Goal: Task Accomplishment & Management: Manage account settings

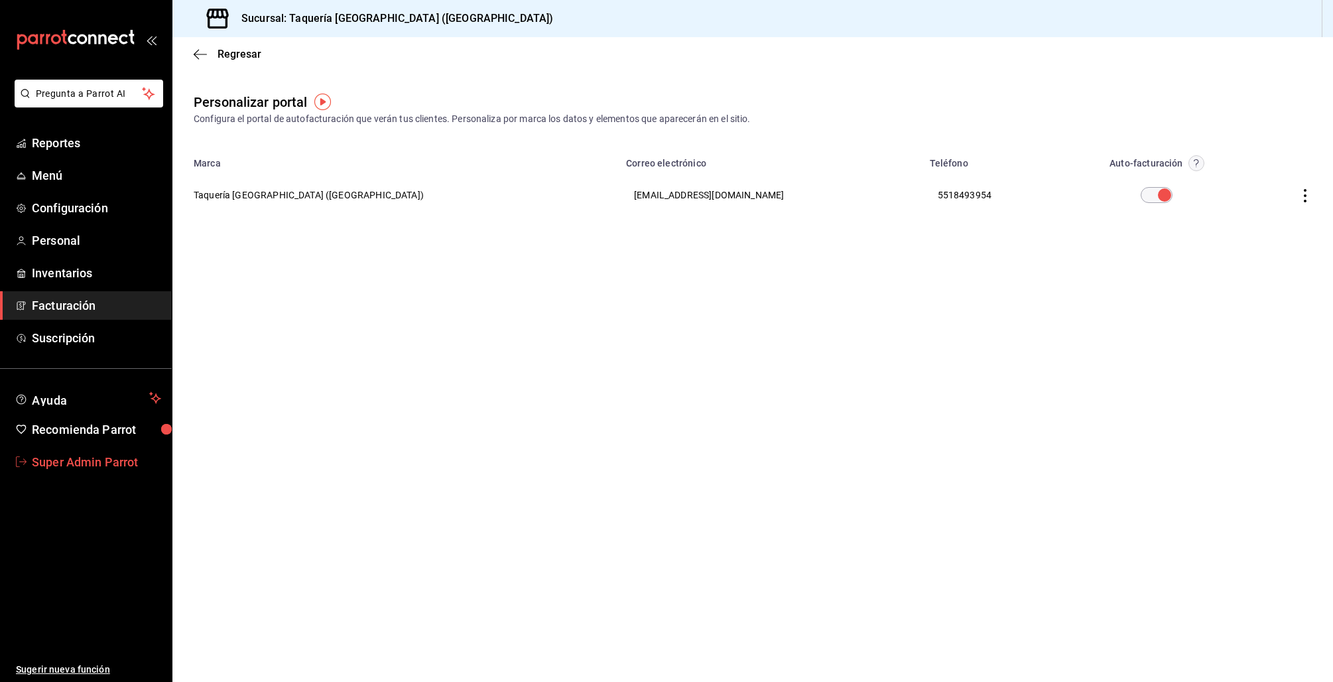
click at [93, 473] on link "Super Admin Parrot" at bounding box center [86, 462] width 172 height 29
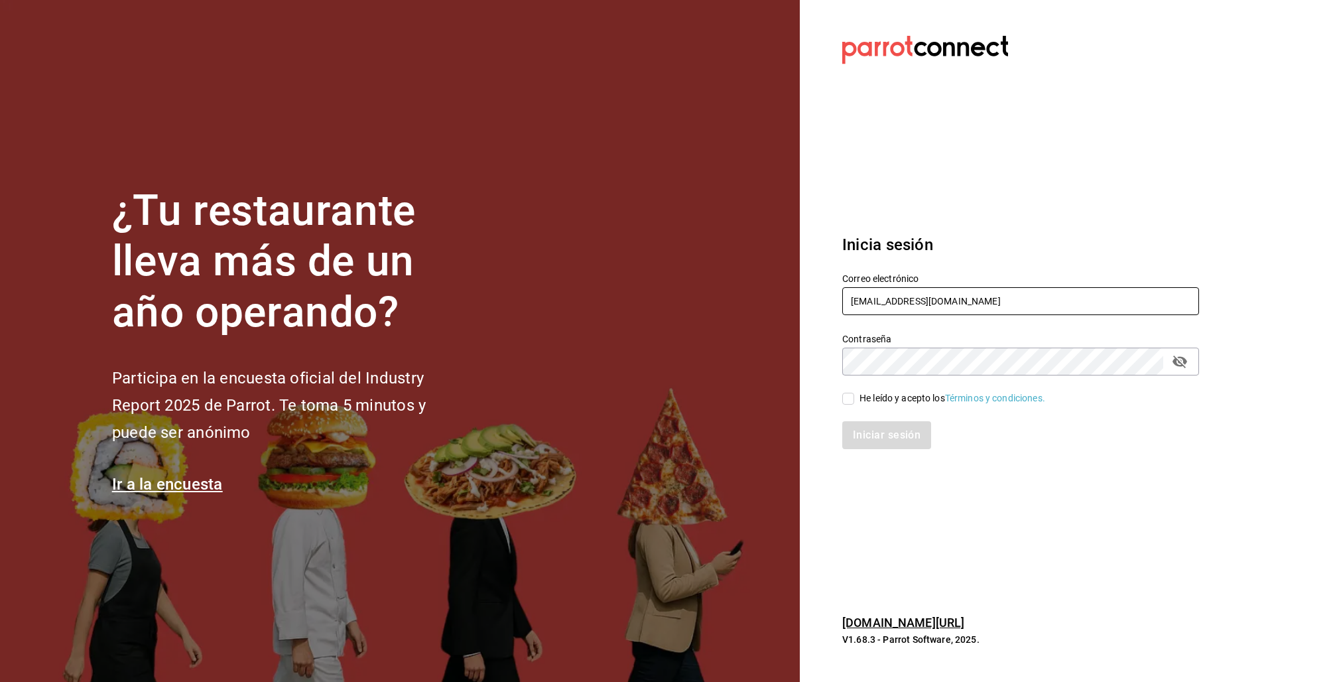
click at [860, 316] on div "Correo electrónico taqueriaestacionsuadero@portales.com" at bounding box center [1020, 295] width 357 height 44
click at [861, 302] on input "taqueriaestacionsuadero@portales.com" at bounding box center [1020, 301] width 357 height 28
type input "manidipasta@cordillera.com"
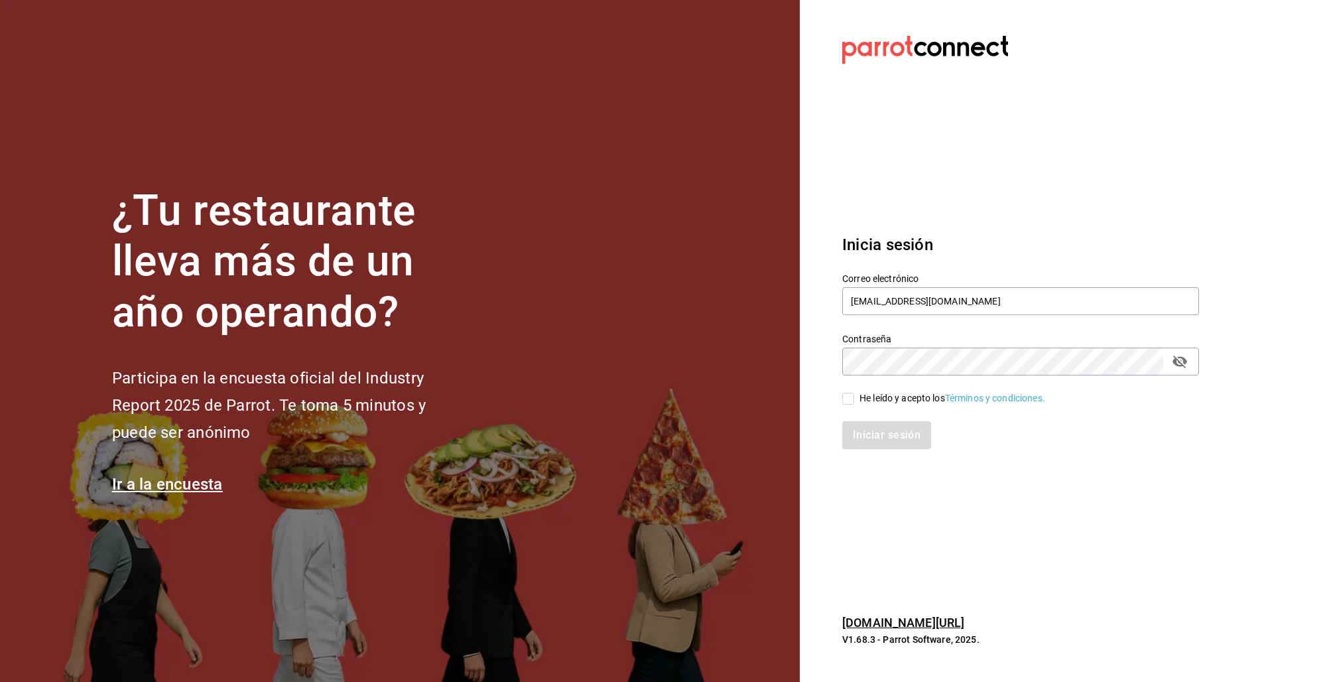
click at [858, 397] on span "He leído y acepto los Términos y condiciones." at bounding box center [949, 398] width 191 height 14
click at [854, 397] on input "He leído y acepto los Términos y condiciones." at bounding box center [848, 399] width 12 height 12
checkbox input "true"
click at [868, 430] on button "Iniciar sesión" at bounding box center [887, 435] width 90 height 28
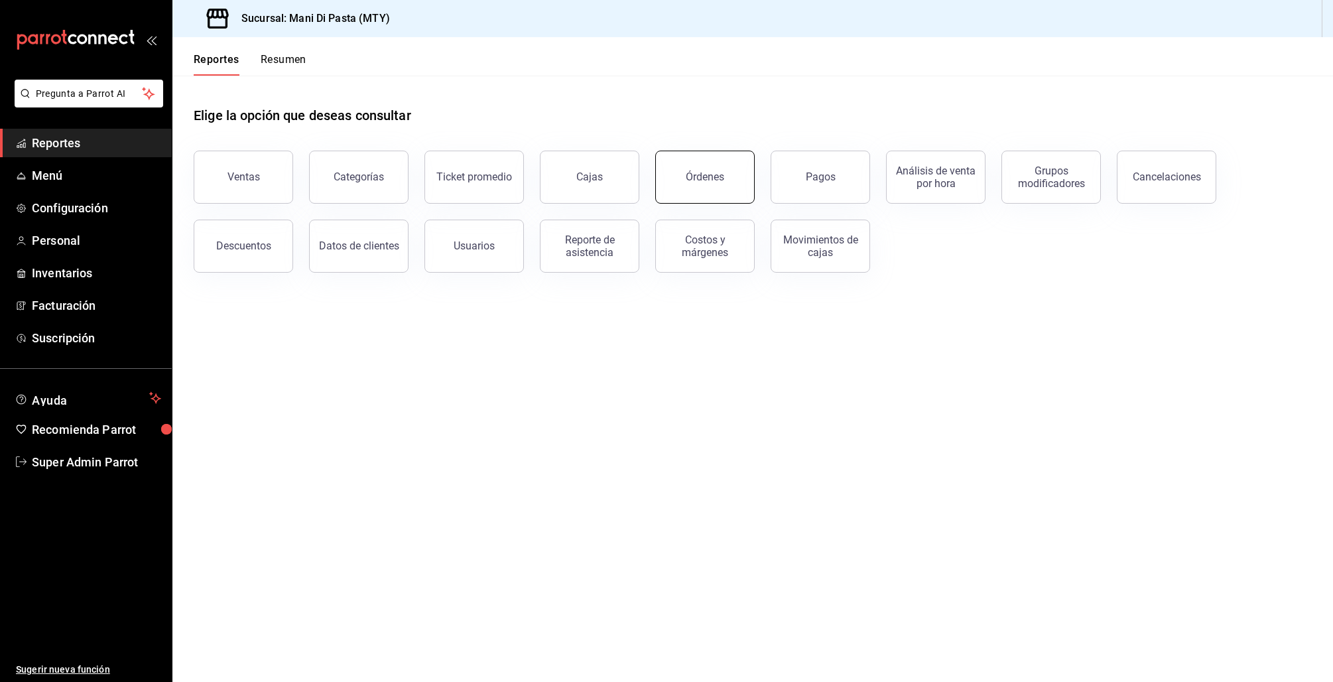
click at [723, 175] on button "Órdenes" at bounding box center [704, 177] width 99 height 53
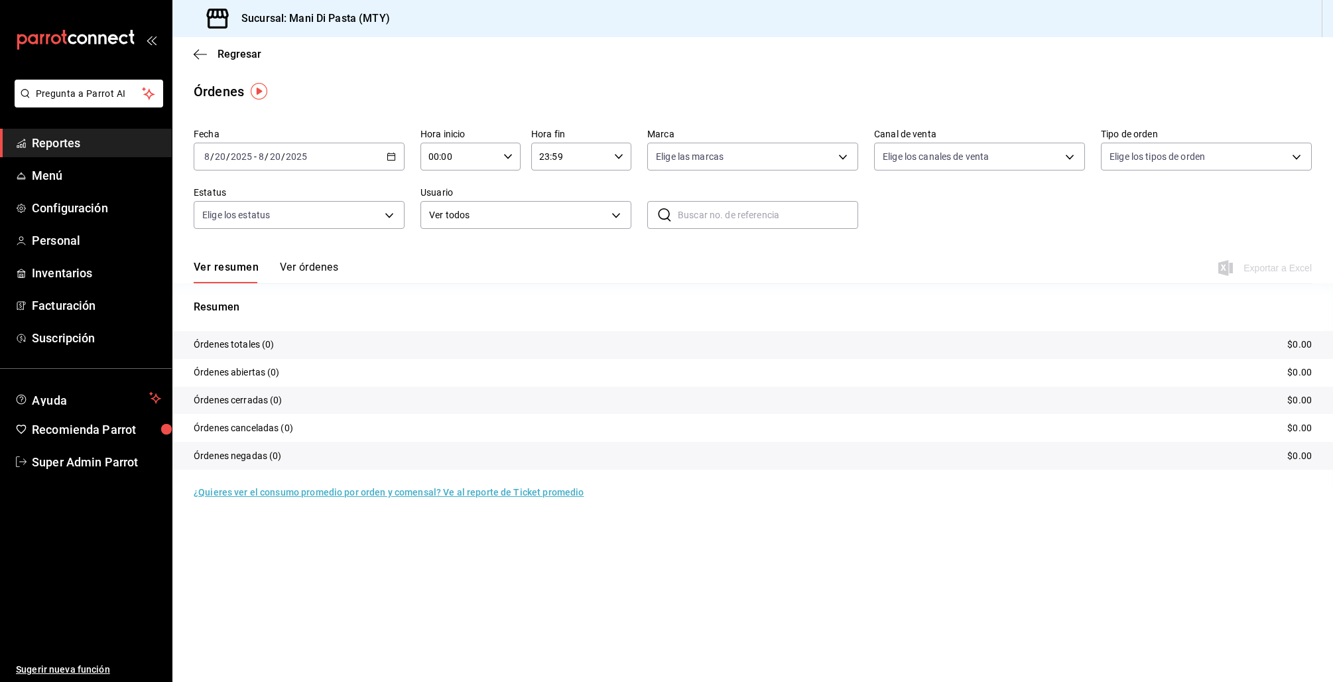
click at [391, 159] on icon "button" at bounding box center [391, 156] width 9 height 9
click at [221, 230] on span "Ayer" at bounding box center [256, 226] width 103 height 14
click at [290, 275] on button "Ver órdenes" at bounding box center [309, 272] width 58 height 23
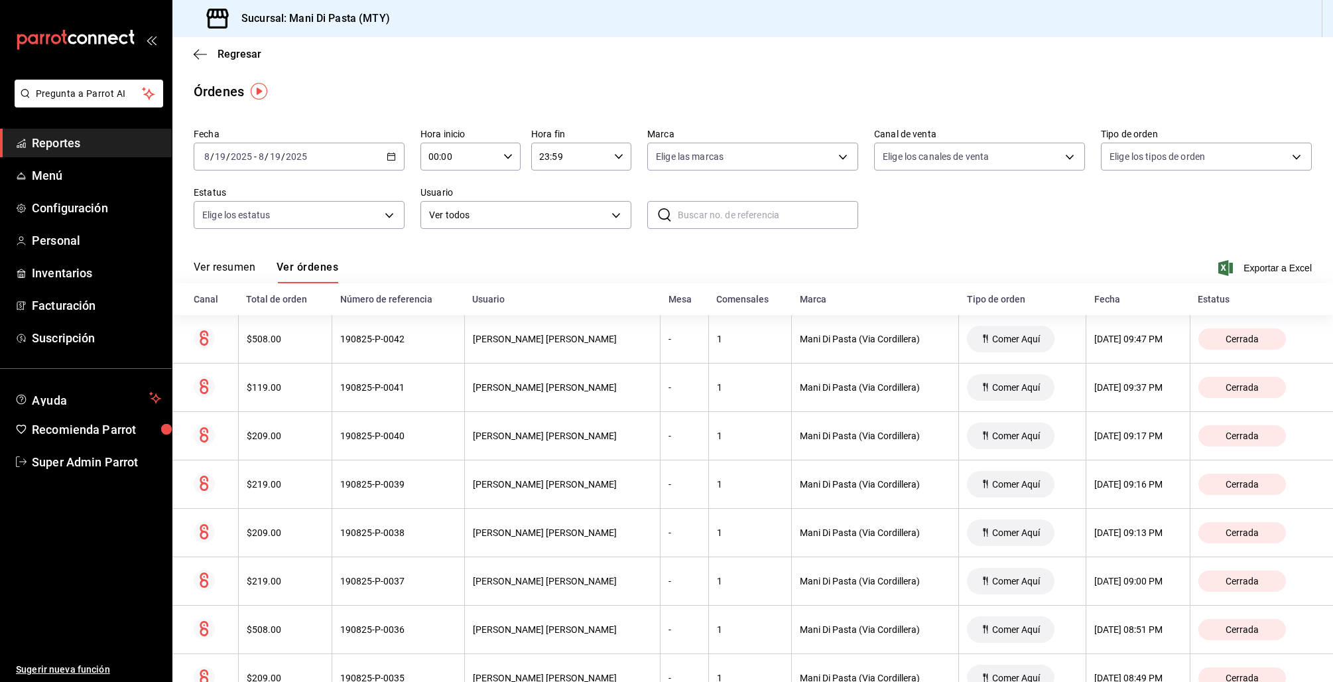
click at [387, 153] on icon "button" at bounding box center [391, 156] width 9 height 9
click at [262, 347] on span "Rango de fechas" at bounding box center [256, 346] width 103 height 14
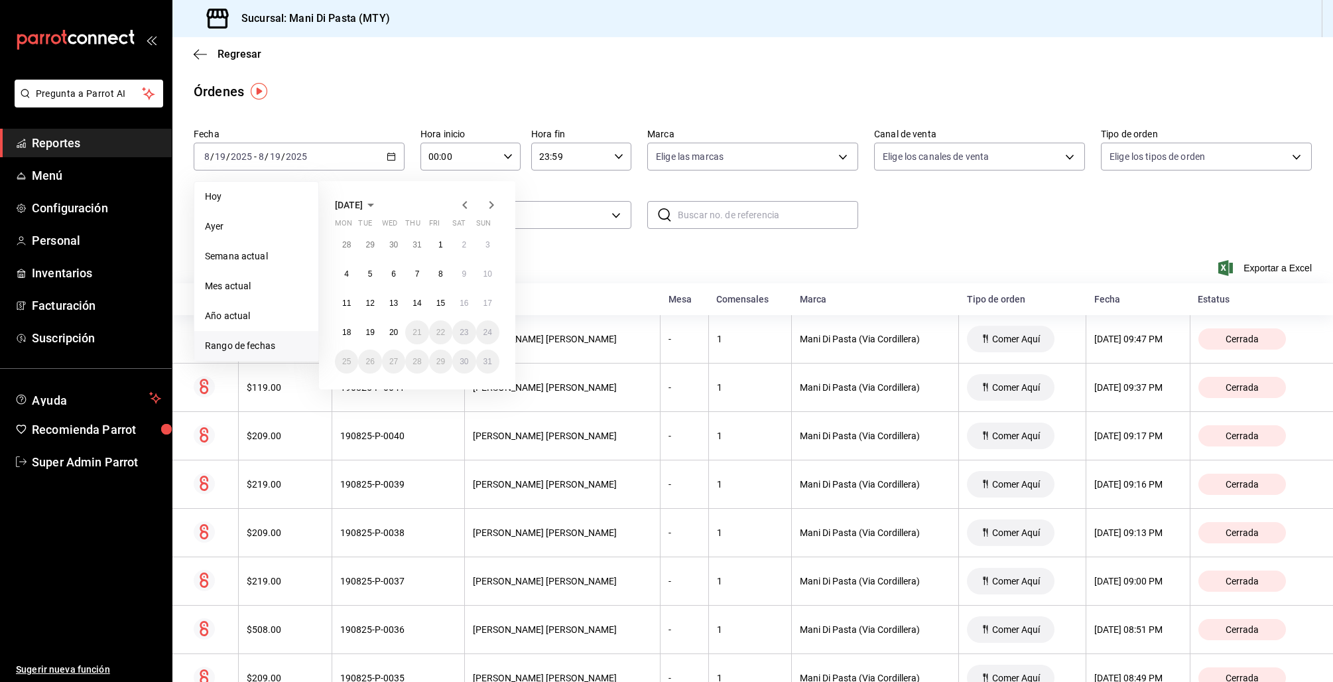
click at [461, 203] on icon "button" at bounding box center [465, 205] width 16 height 16
click at [502, 205] on div "July 2025 Mon Tue Wed Thu Fri Sat Sun 30 1 2 3 4 5 6 7 8 9 10 11 12 13 14 15 16…" at bounding box center [417, 285] width 196 height 208
click at [489, 202] on icon "button" at bounding box center [491, 205] width 16 height 16
click at [369, 328] on abbr "19" at bounding box center [369, 332] width 9 height 9
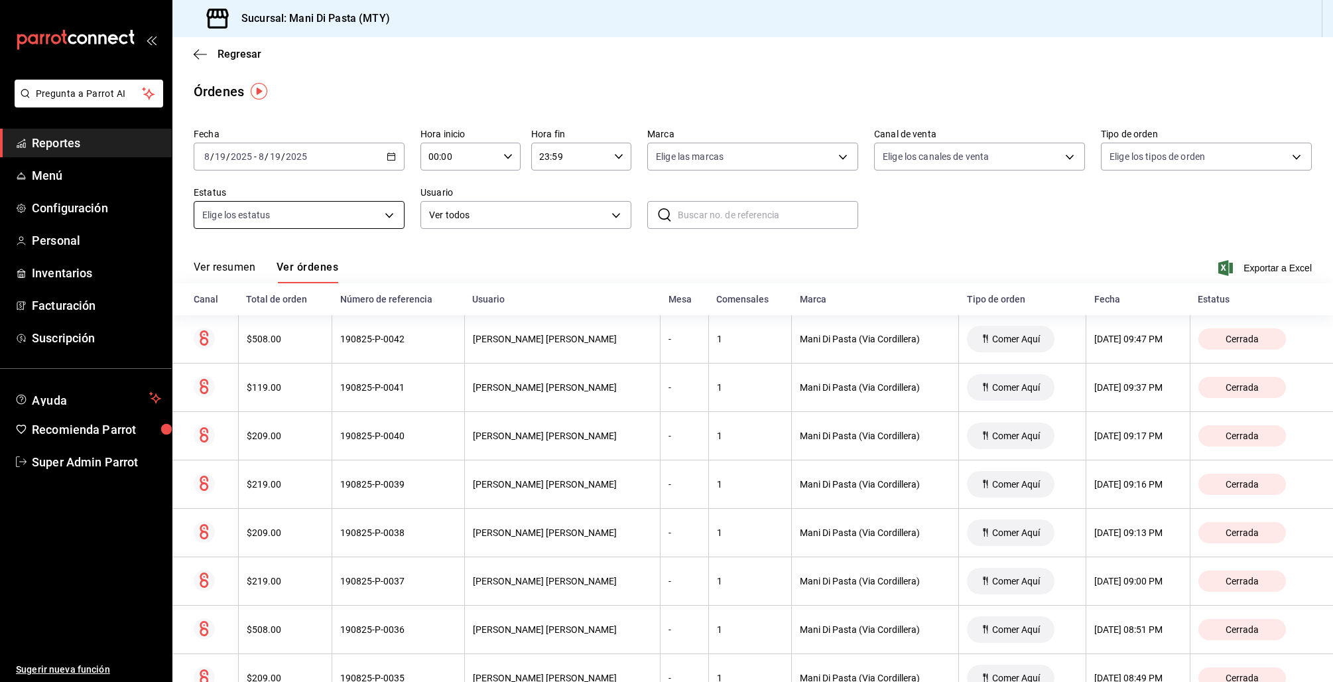
click at [372, 217] on body "Pregunta a Parrot AI Reportes Menú Configuración Personal Inventarios Facturaci…" at bounding box center [666, 341] width 1333 height 682
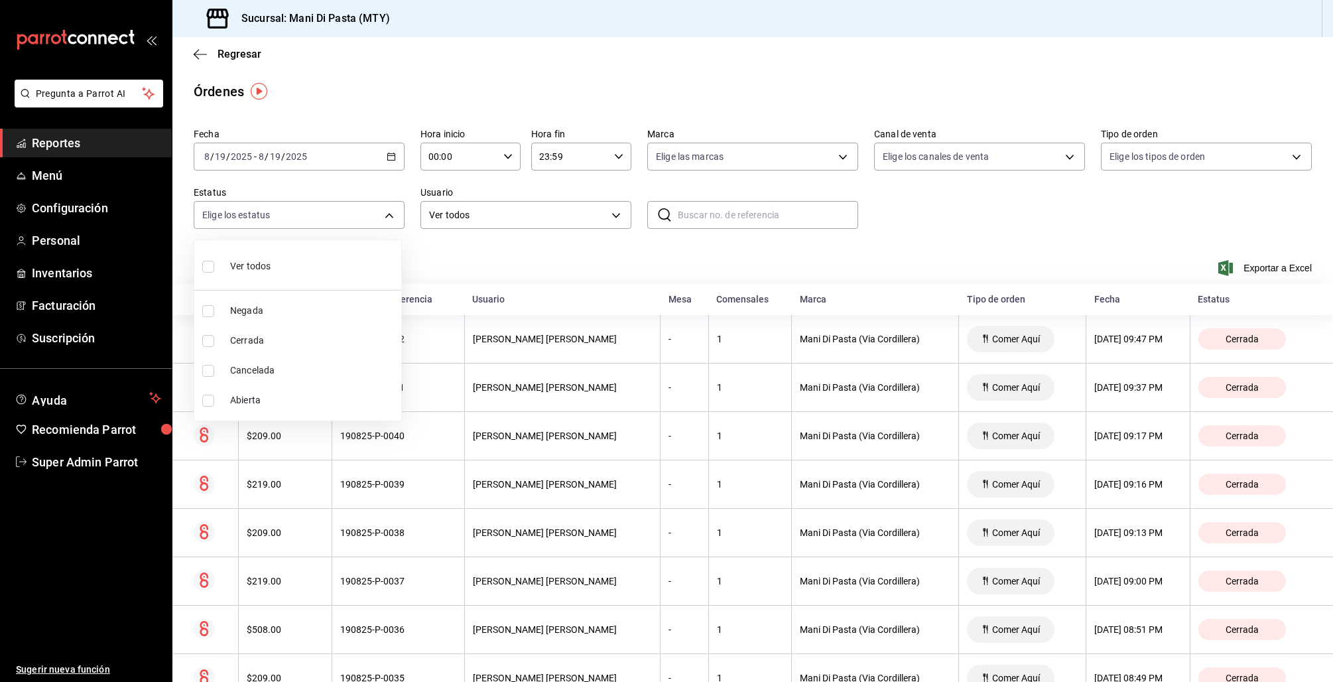
click at [371, 219] on div at bounding box center [666, 341] width 1333 height 682
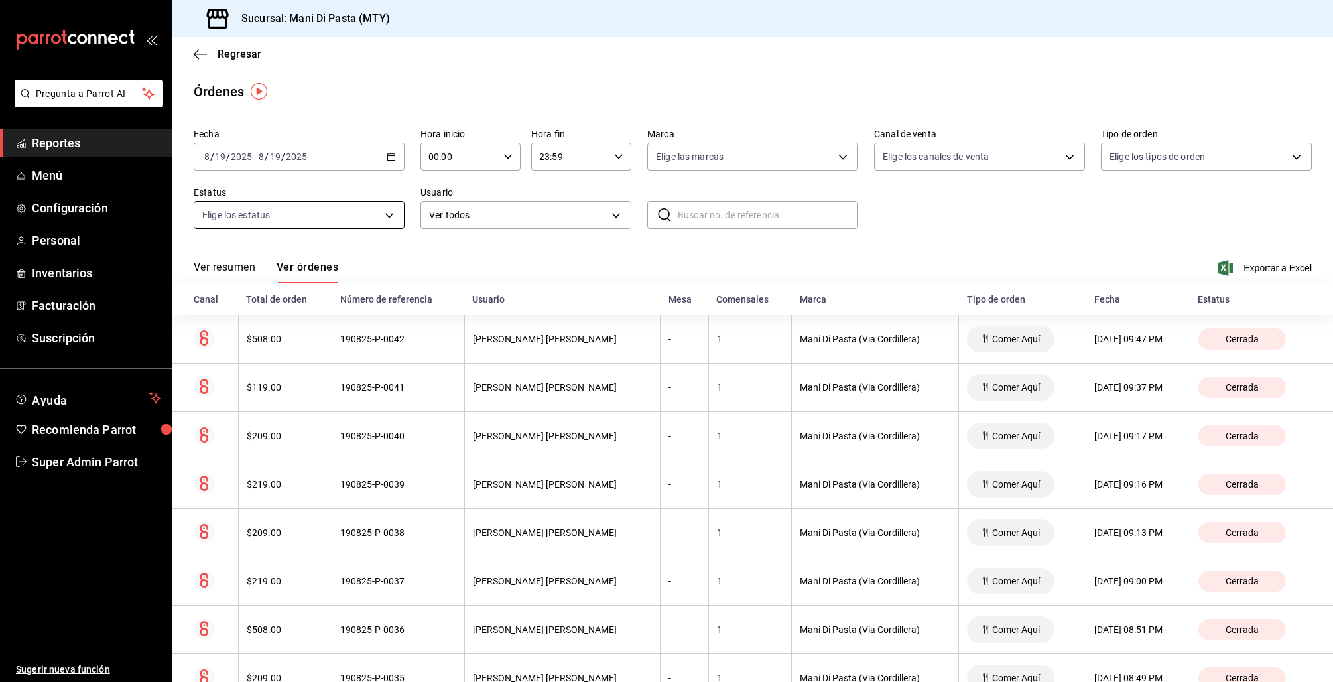
click at [365, 208] on body "Pregunta a Parrot AI Reportes Menú Configuración Personal Inventarios Facturaci…" at bounding box center [666, 341] width 1333 height 682
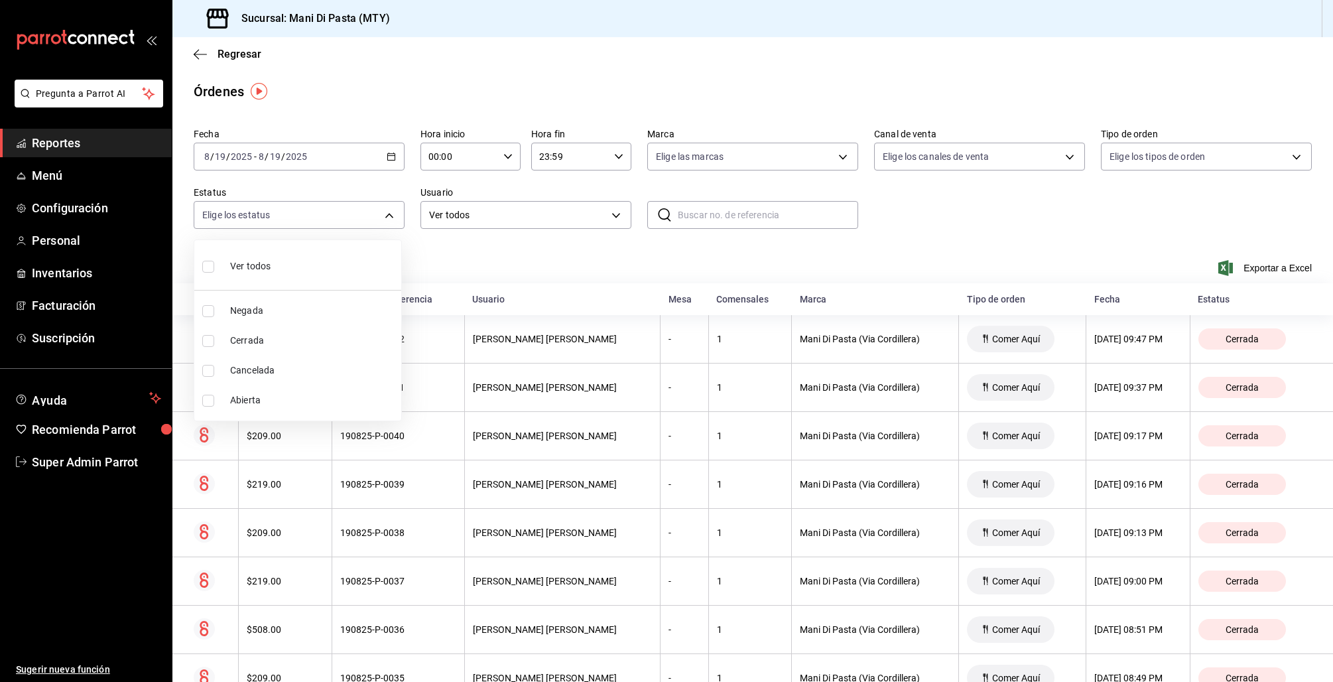
click at [365, 209] on div at bounding box center [666, 341] width 1333 height 682
click at [373, 155] on div "2025-08-19 8 / 19 / 2025 - 2025-08-19 8 / 19 / 2025" at bounding box center [299, 157] width 211 height 28
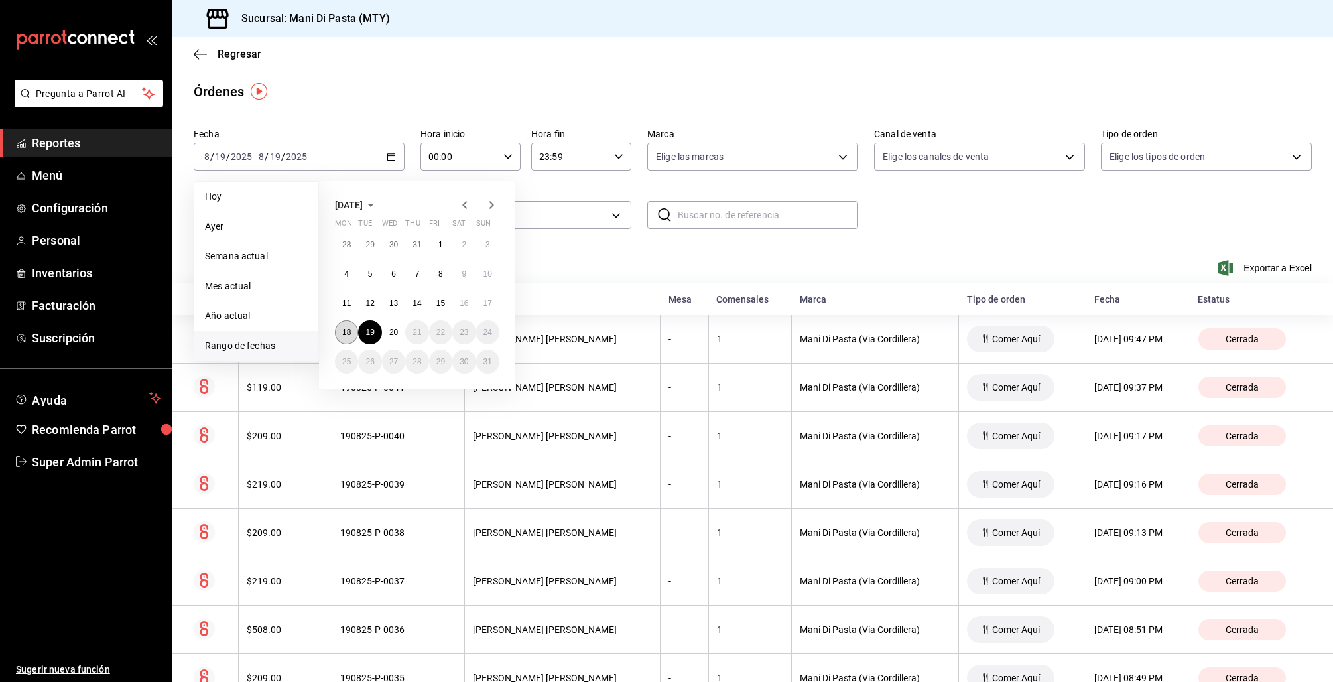
click at [347, 324] on button "18" at bounding box center [346, 332] width 23 height 24
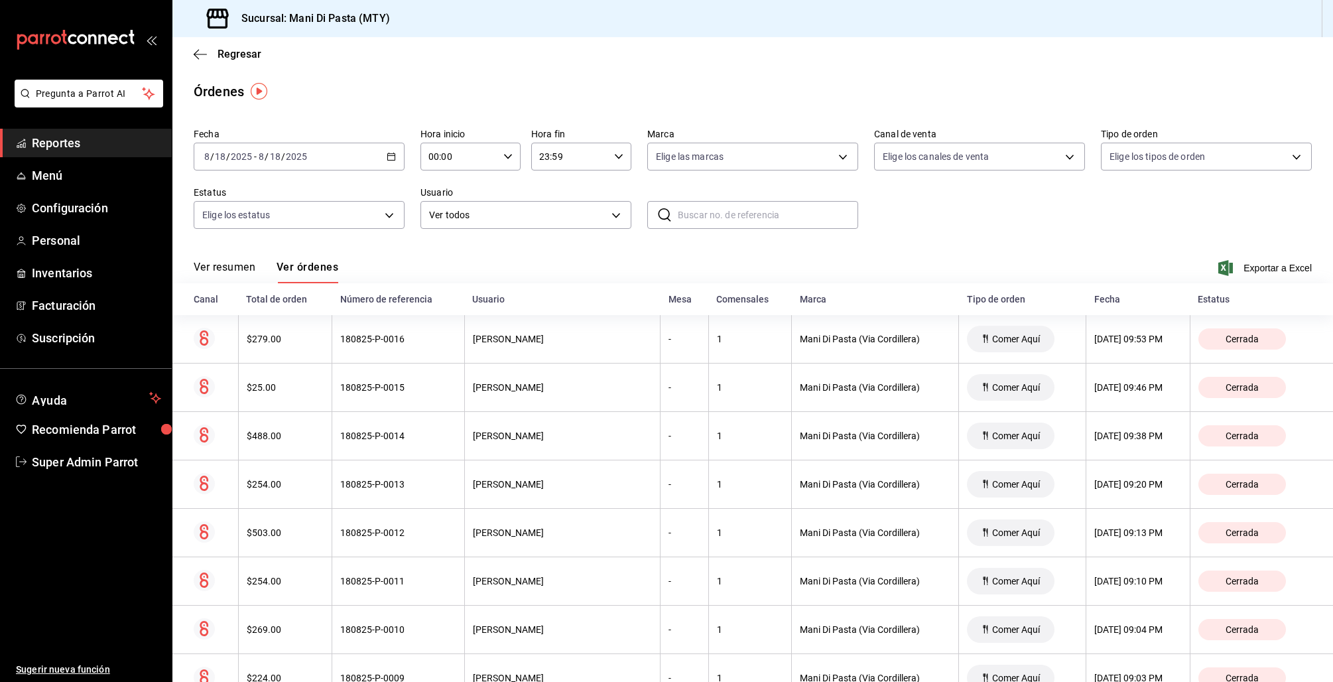
click at [389, 159] on icon "button" at bounding box center [391, 156] width 9 height 9
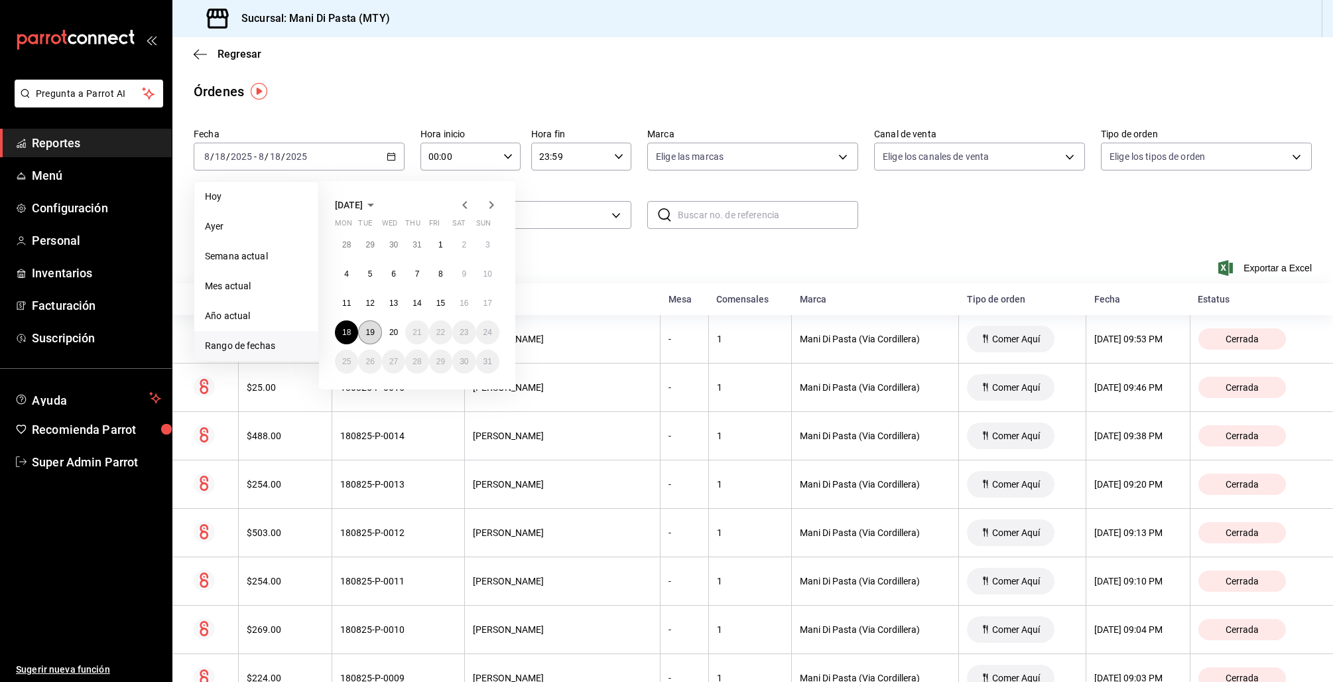
click at [365, 328] on abbr "19" at bounding box center [369, 332] width 9 height 9
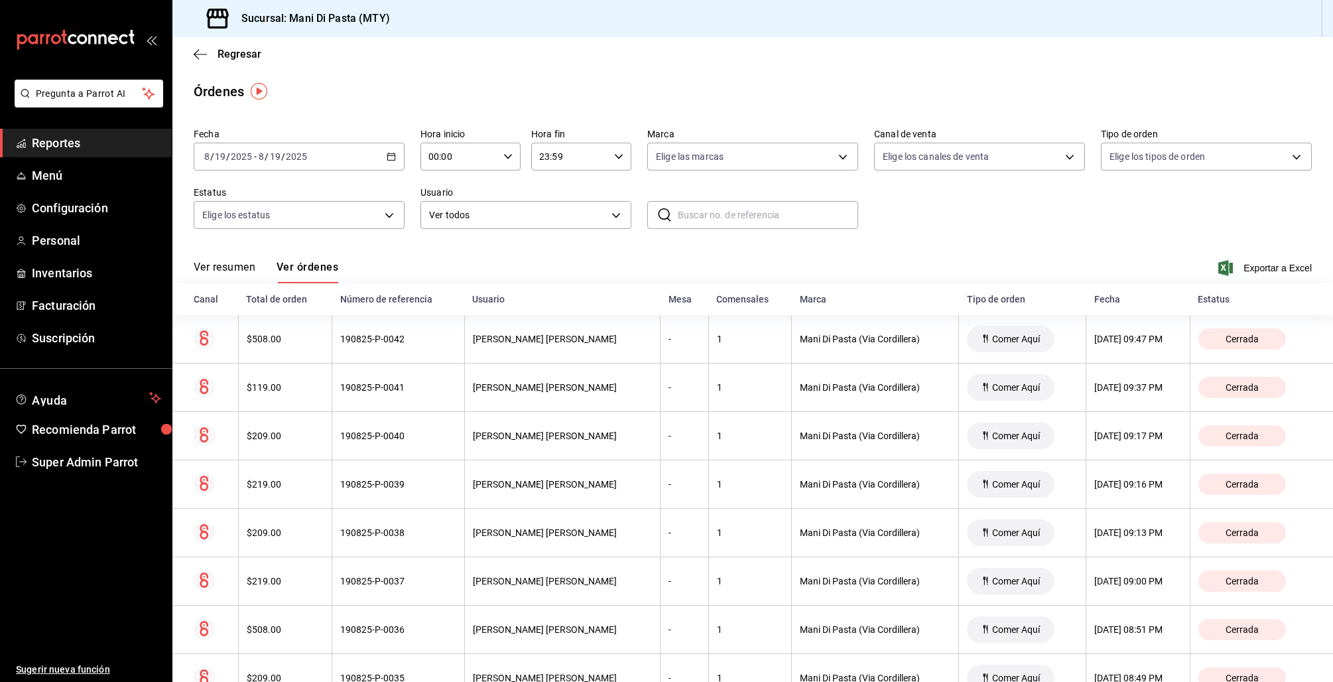
click at [385, 171] on div "Fecha 2025-08-19 8 / 19 / 2025 - 2025-08-19 8 / 19 / 2025 Hora inicio 00:00 Hor…" at bounding box center [753, 184] width 1118 height 122
click at [387, 158] on \(Stroke\) "button" at bounding box center [391, 156] width 8 height 7
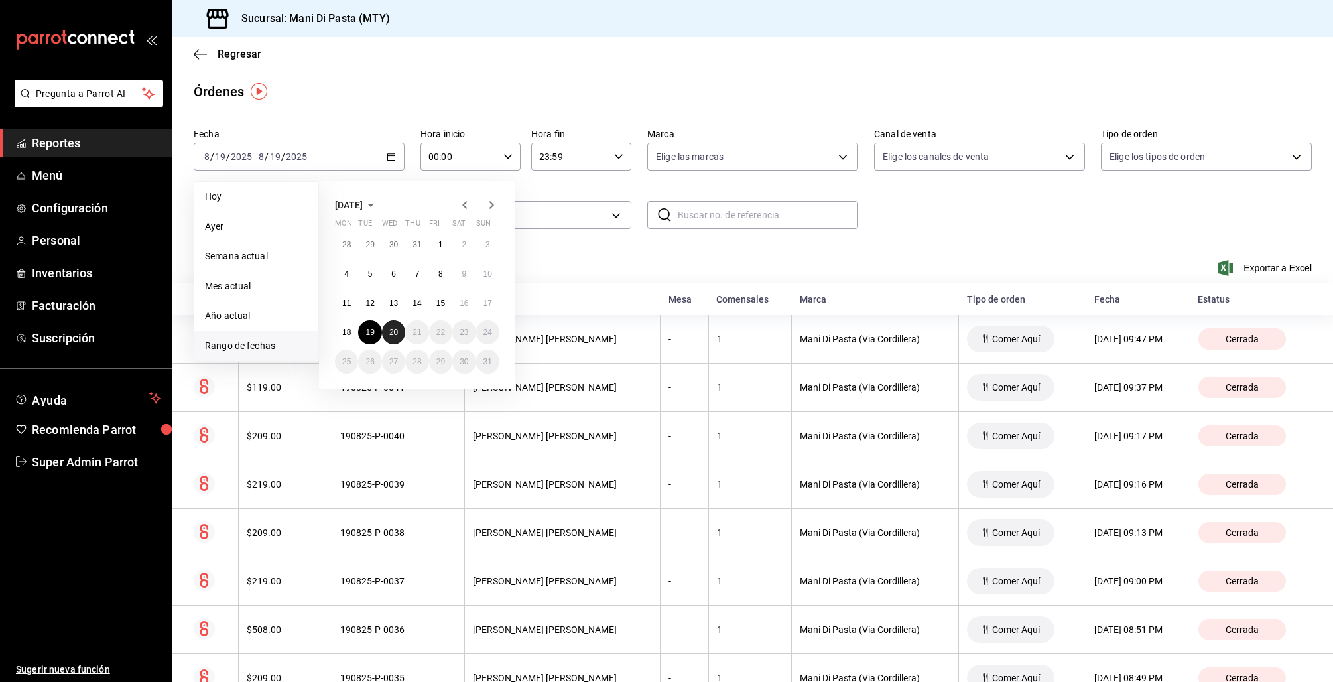
click at [386, 327] on button "20" at bounding box center [393, 332] width 23 height 24
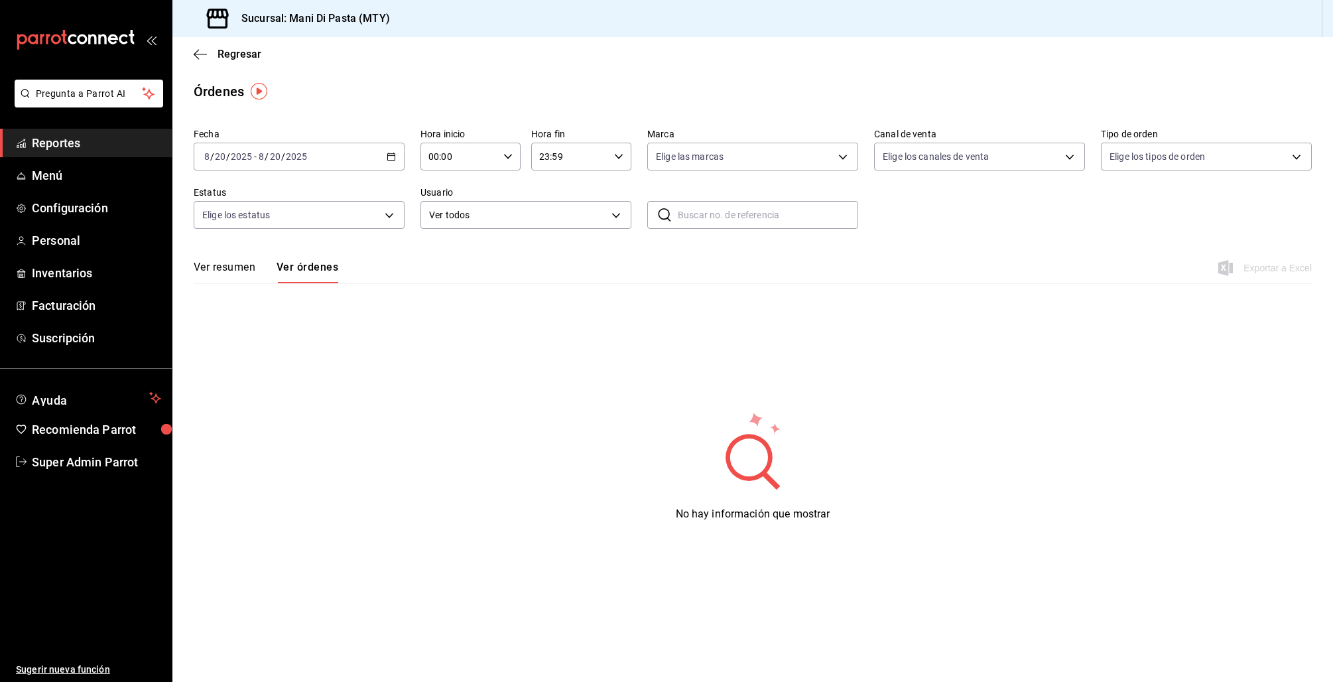
click at [395, 153] on \(Stroke\) "button" at bounding box center [391, 156] width 8 height 7
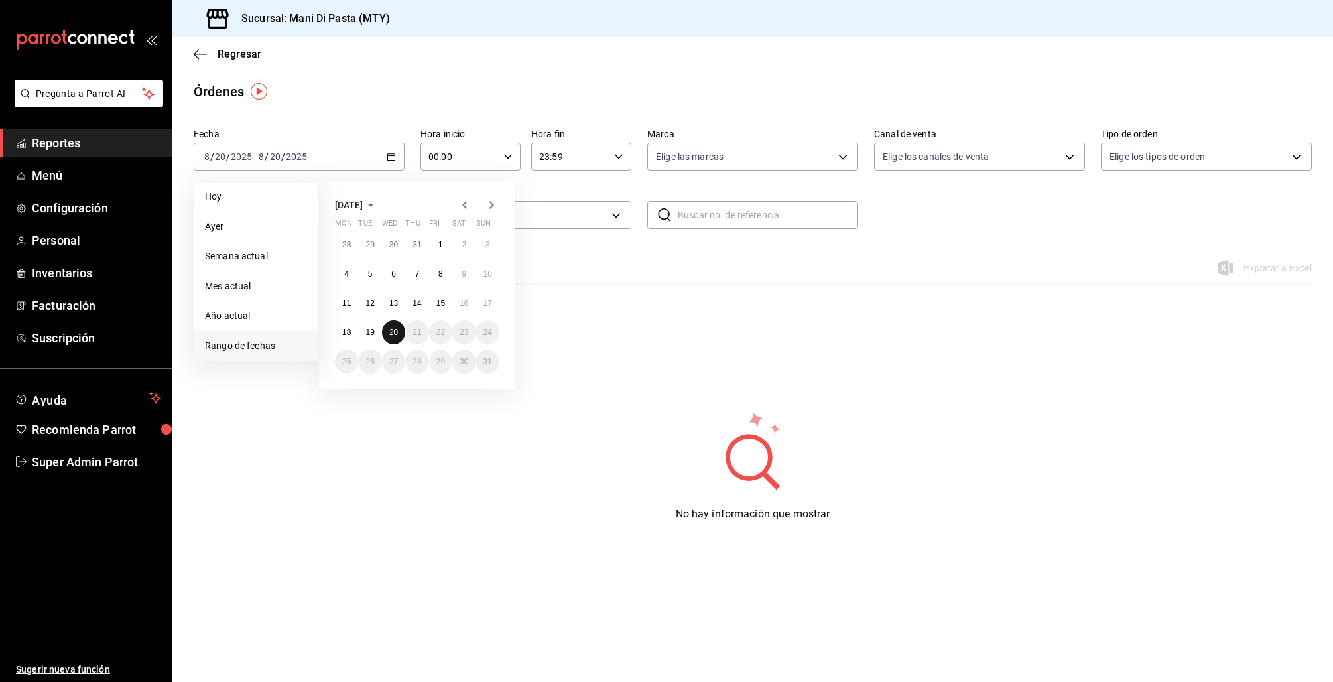
click at [390, 330] on abbr "20" at bounding box center [393, 332] width 9 height 9
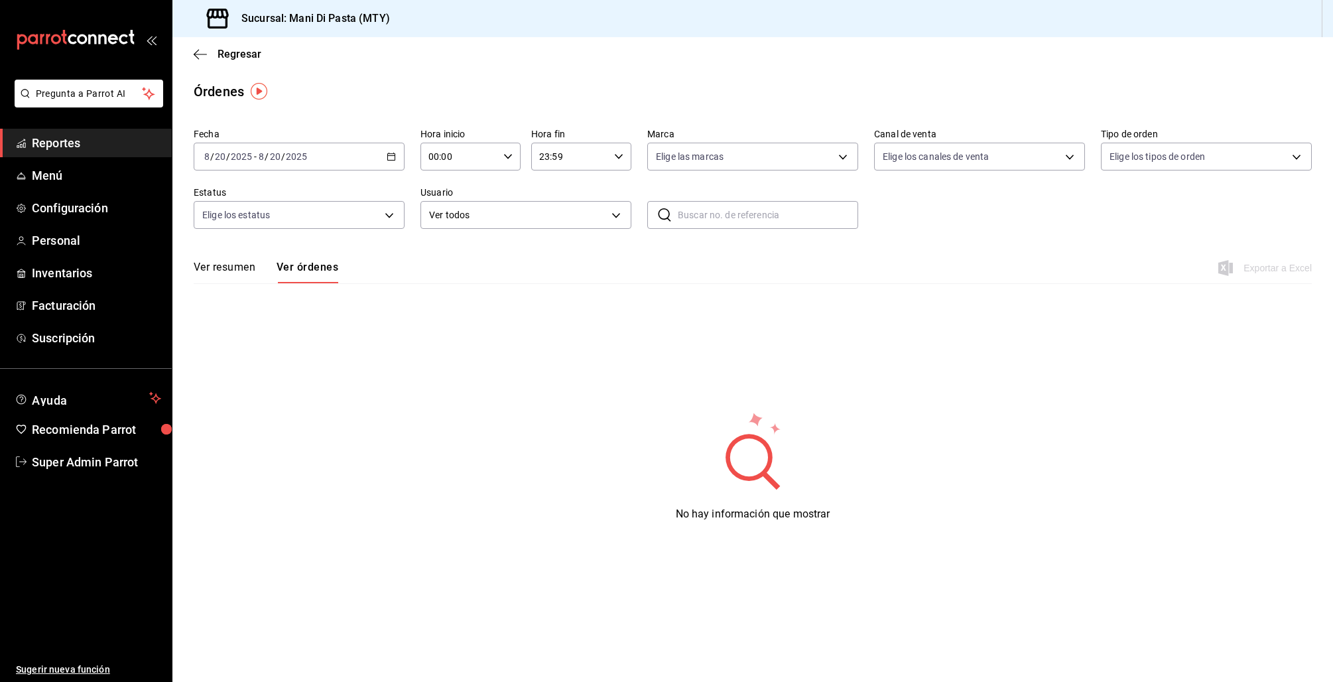
click at [239, 270] on button "Ver resumen" at bounding box center [225, 272] width 62 height 23
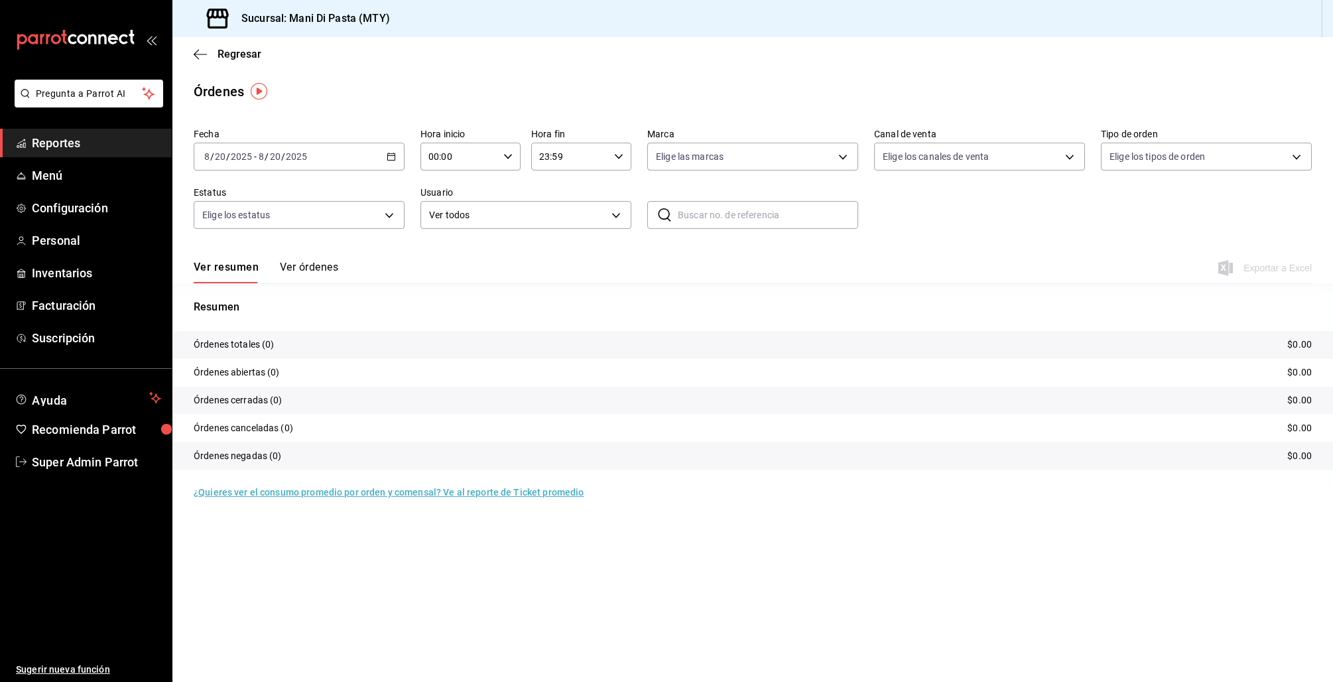
click at [310, 267] on button "Ver órdenes" at bounding box center [309, 272] width 58 height 23
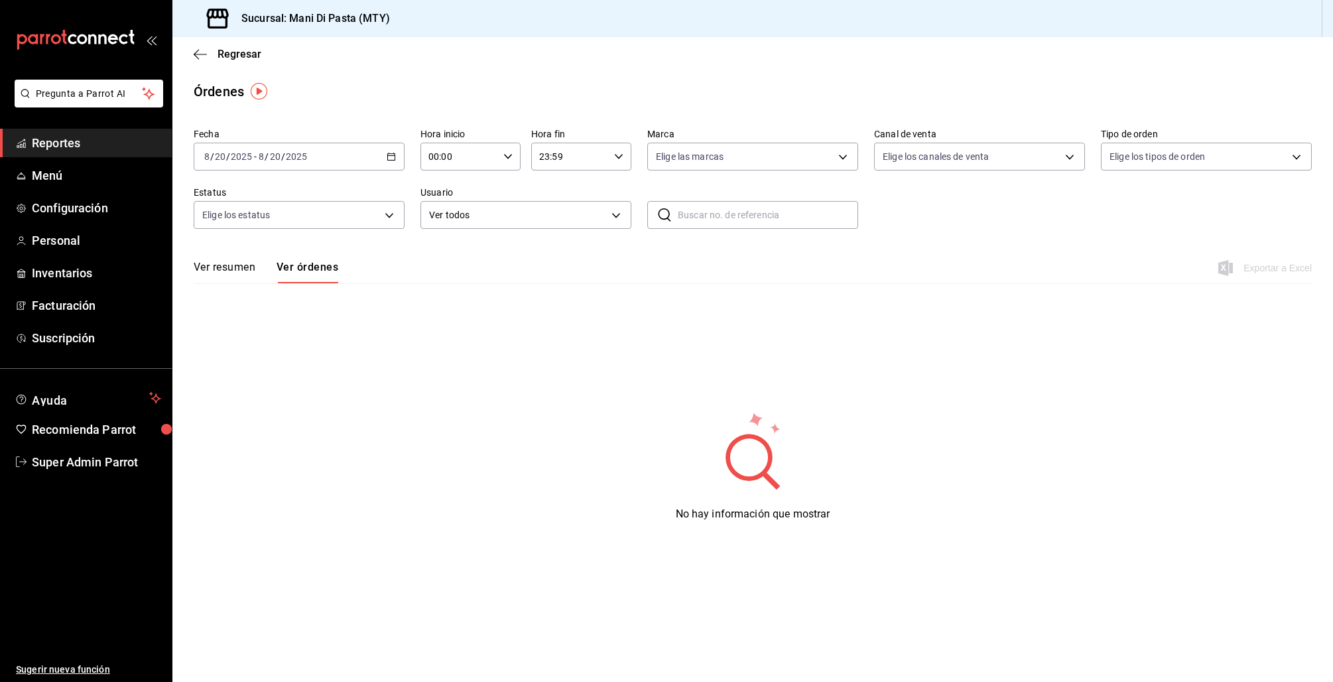
click at [394, 143] on div "2025-08-20 8 / 20 / 2025 - 2025-08-20 8 / 20 / 2025" at bounding box center [299, 157] width 211 height 28
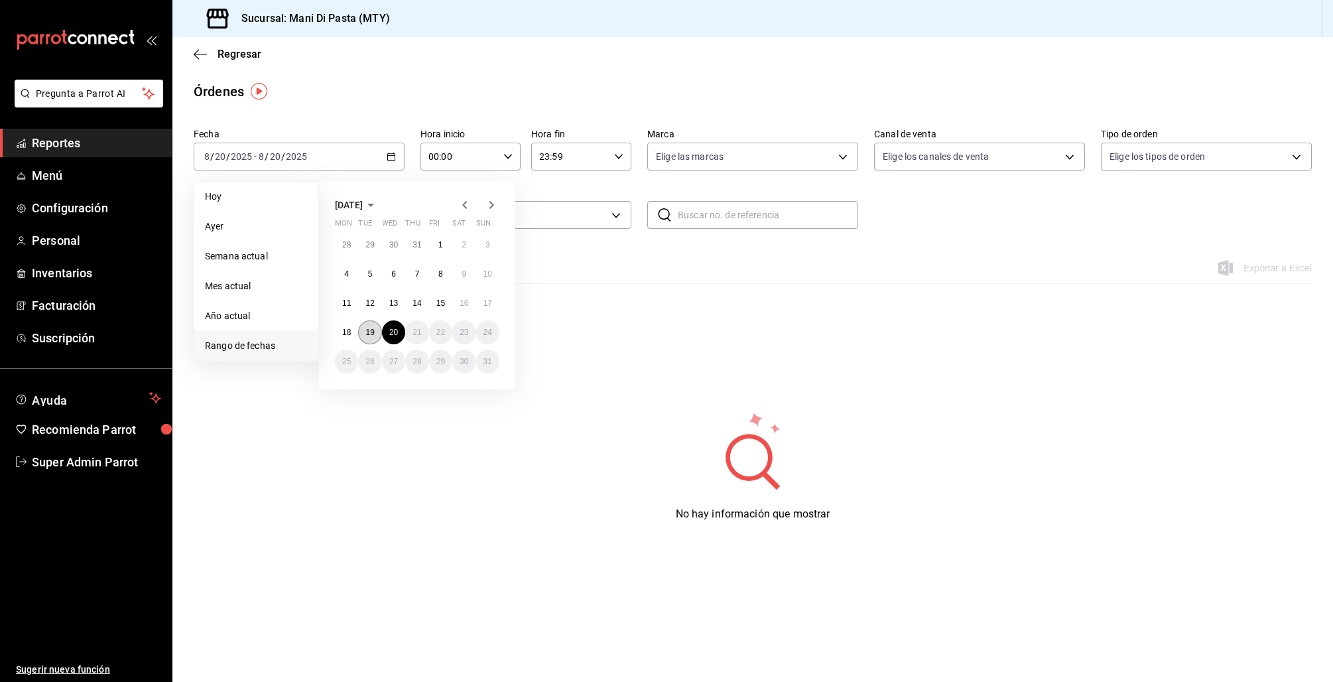
click at [361, 328] on button "19" at bounding box center [369, 332] width 23 height 24
click at [360, 328] on button "19" at bounding box center [369, 332] width 23 height 24
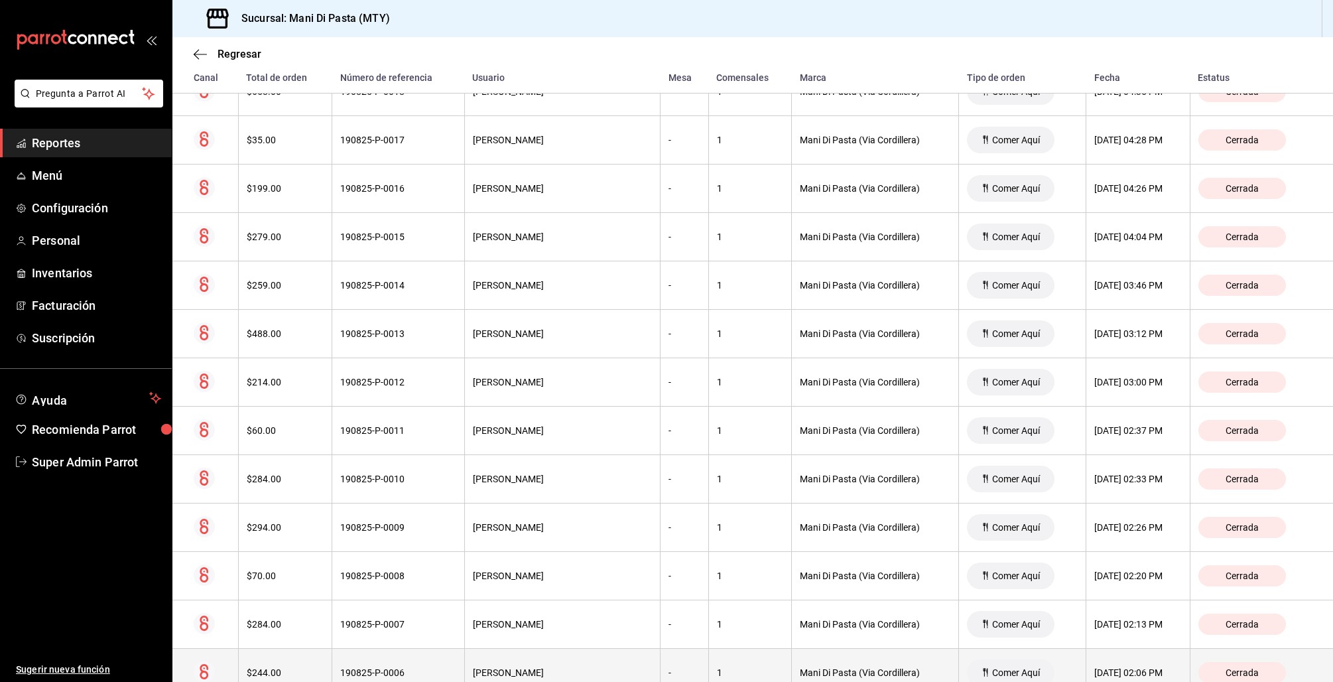
scroll to position [1723, 0]
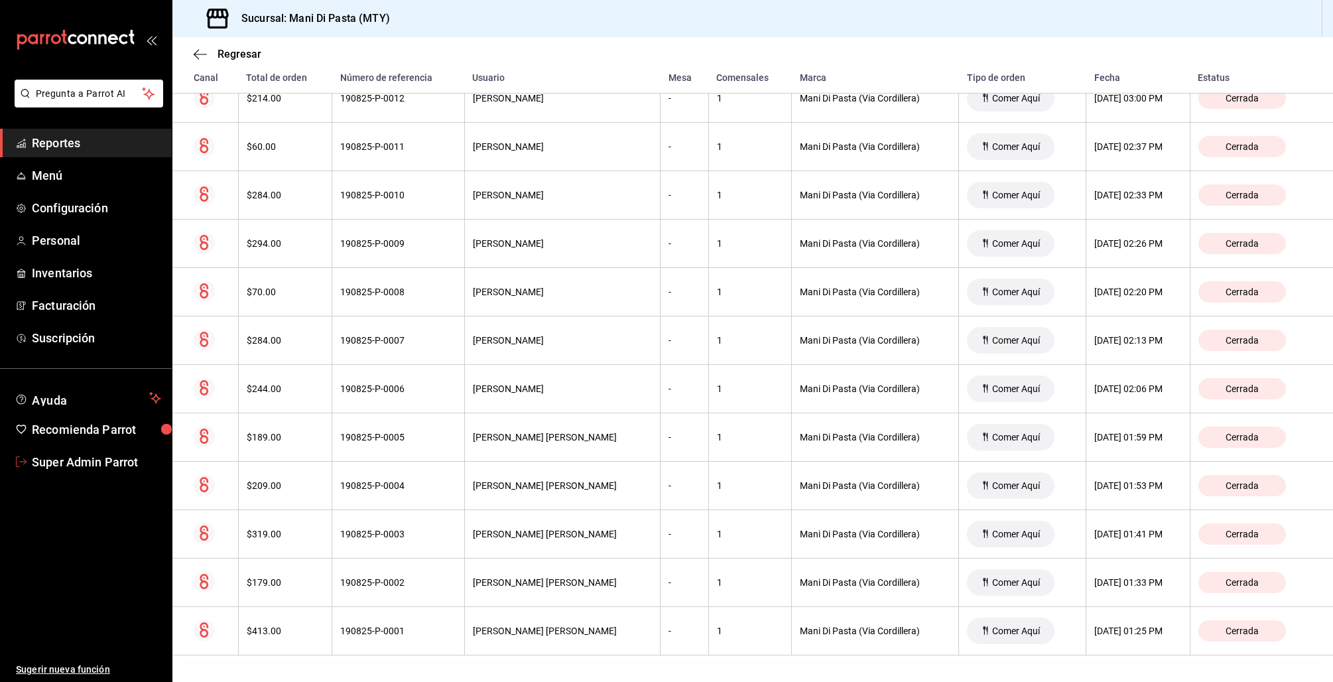
click at [94, 467] on span "Super Admin Parrot" at bounding box center [96, 462] width 129 height 18
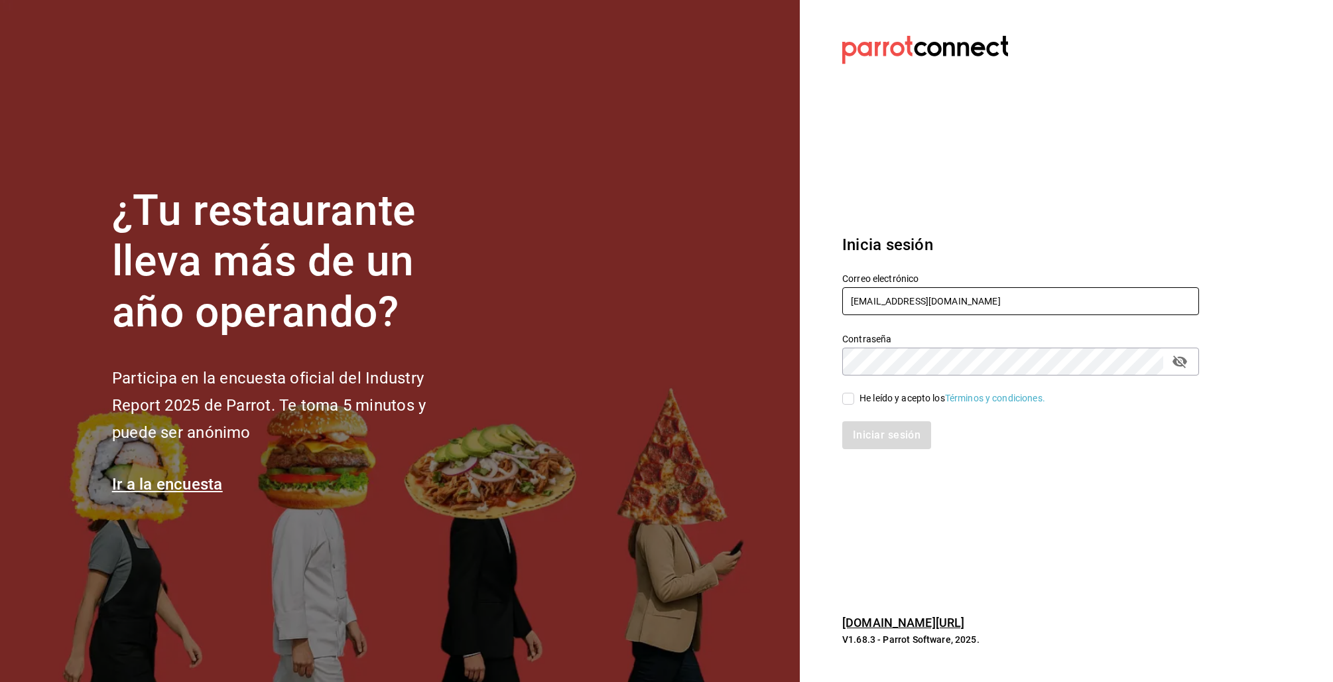
click at [892, 306] on input "manidipasta@cordillera.com" at bounding box center [1020, 301] width 357 height 28
click at [891, 305] on input "manidipasta@cordillera.com" at bounding box center [1020, 301] width 357 height 28
click at [886, 302] on input "manidipasta@cordillera.com" at bounding box center [1020, 301] width 357 height 28
click at [887, 302] on input "manidipasta@cordillera.com" at bounding box center [1020, 301] width 357 height 28
click at [885, 299] on input "manidipasta@cordillera.com" at bounding box center [1020, 301] width 357 height 28
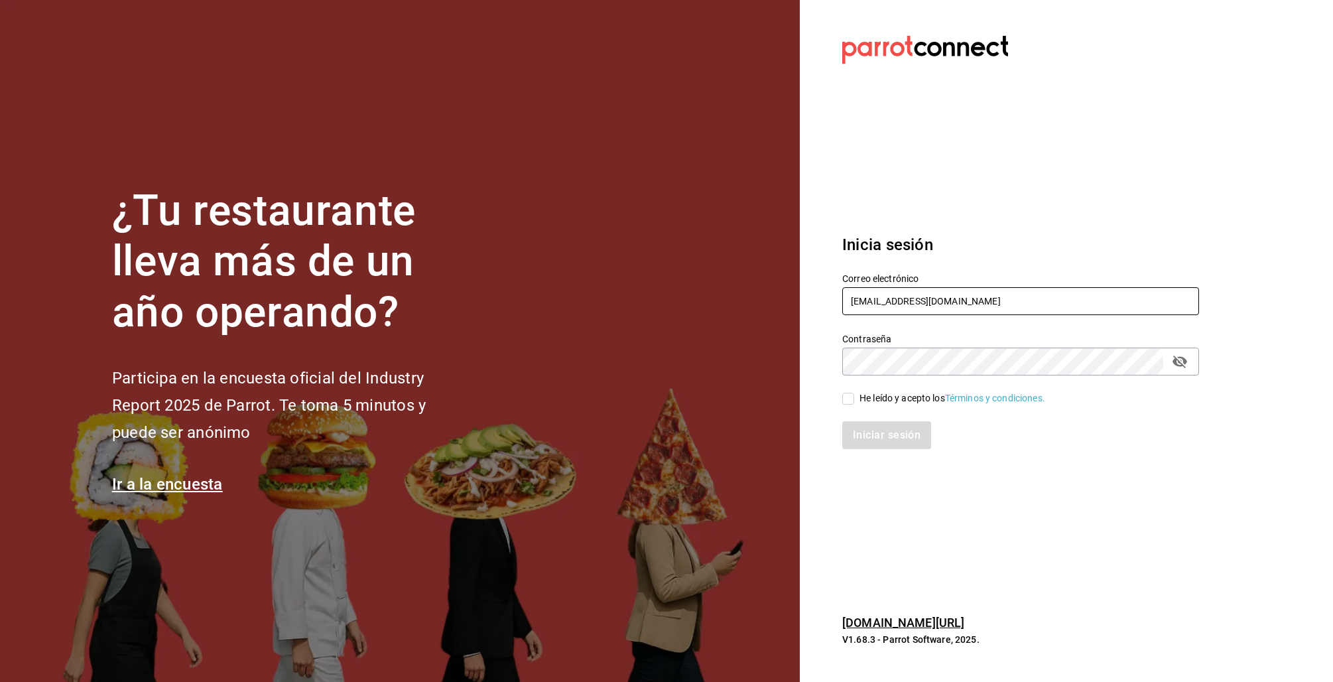
click at [885, 299] on input "manidipasta@cordillera.com" at bounding box center [1020, 301] width 357 height 28
click at [885, 298] on input "manidipasta@cordillera.com" at bounding box center [1020, 301] width 357 height 28
type input "germinapanaderia@cdmx.com"
click at [864, 398] on div "He leído y acepto los Términos y condiciones." at bounding box center [952, 398] width 186 height 14
click at [854, 398] on input "He leído y acepto los Términos y condiciones." at bounding box center [848, 399] width 12 height 12
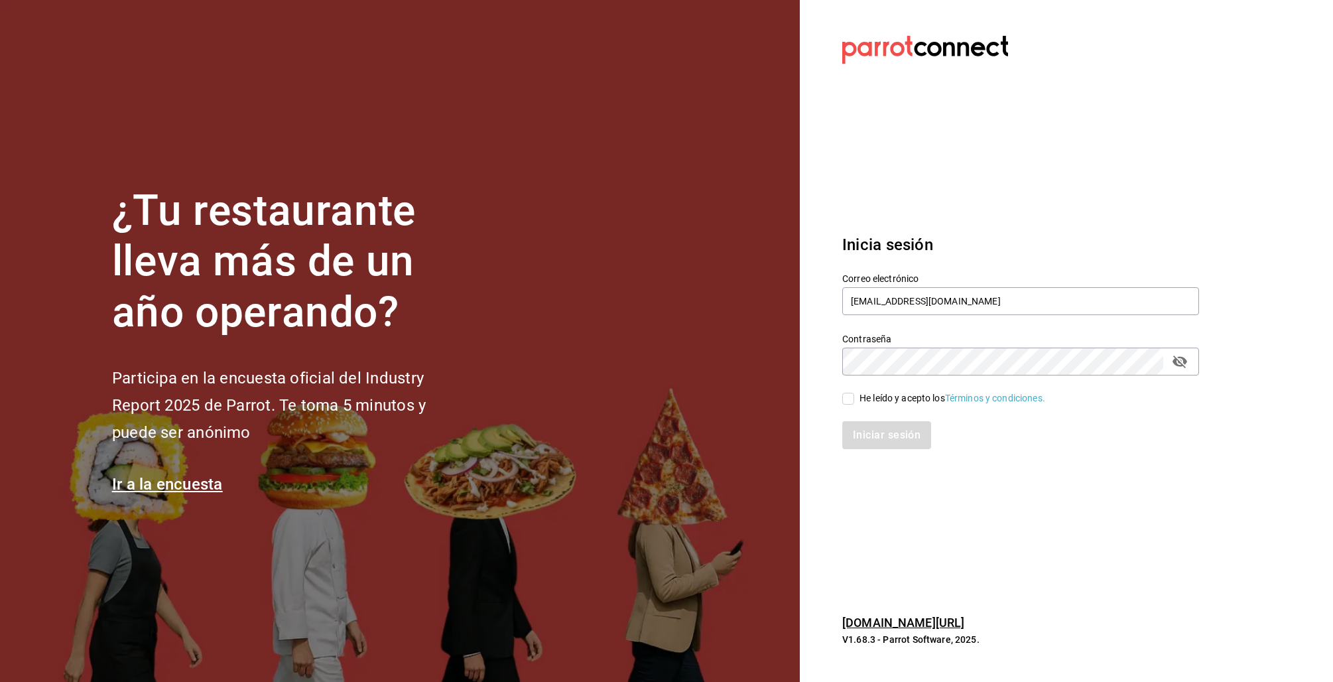
checkbox input "true"
click at [857, 448] on button "Iniciar sesión" at bounding box center [887, 435] width 90 height 28
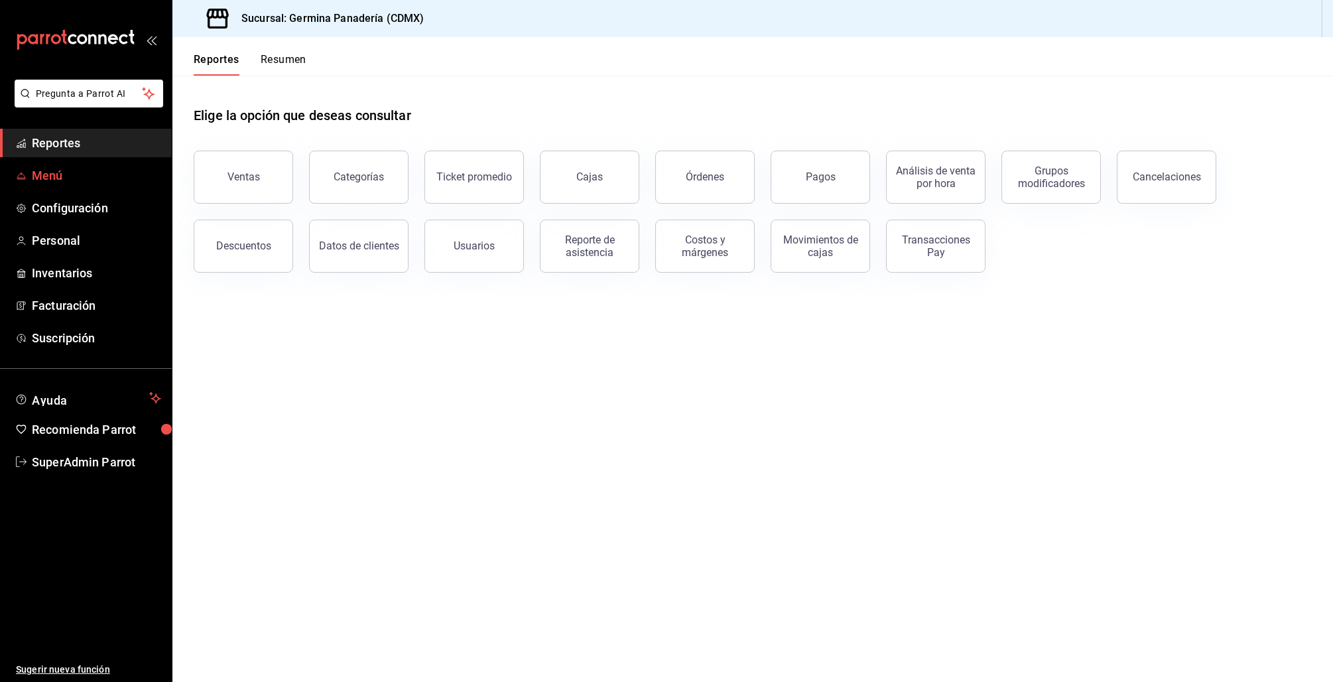
click at [43, 176] on span "Menú" at bounding box center [96, 175] width 129 height 18
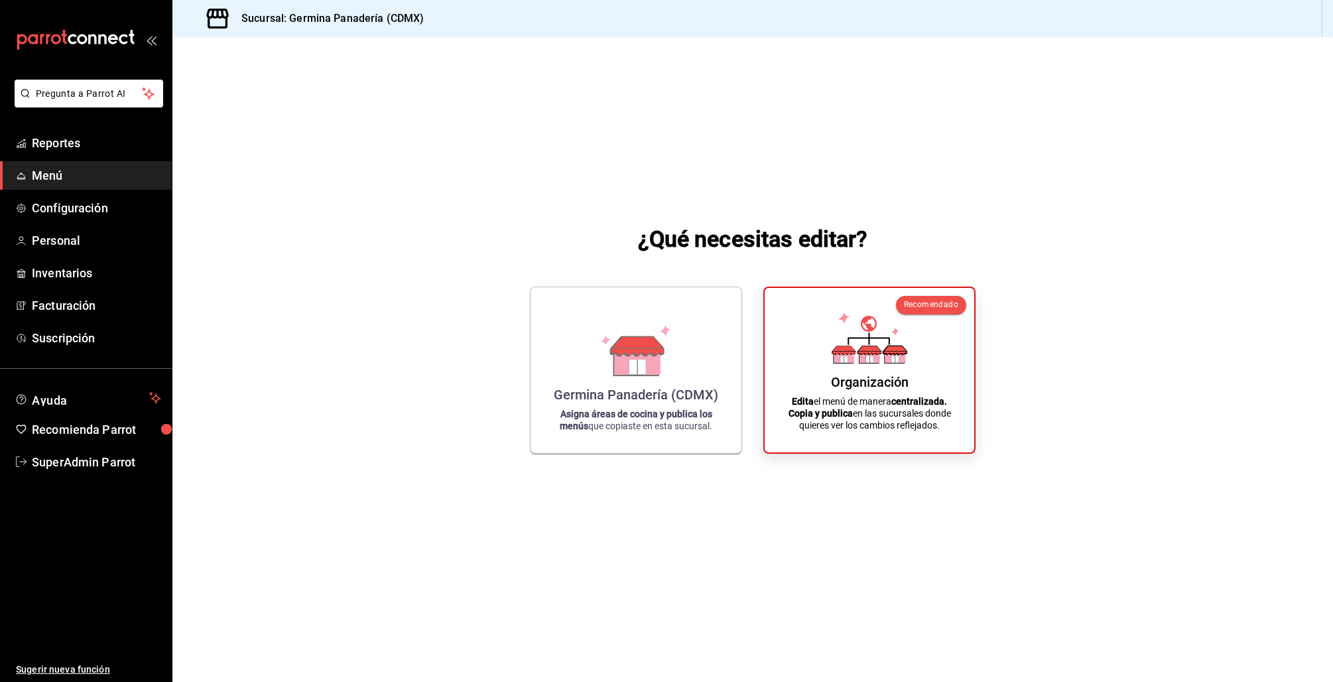
click at [54, 174] on span "Menú" at bounding box center [96, 175] width 129 height 18
click at [628, 368] on icon at bounding box center [637, 358] width 46 height 29
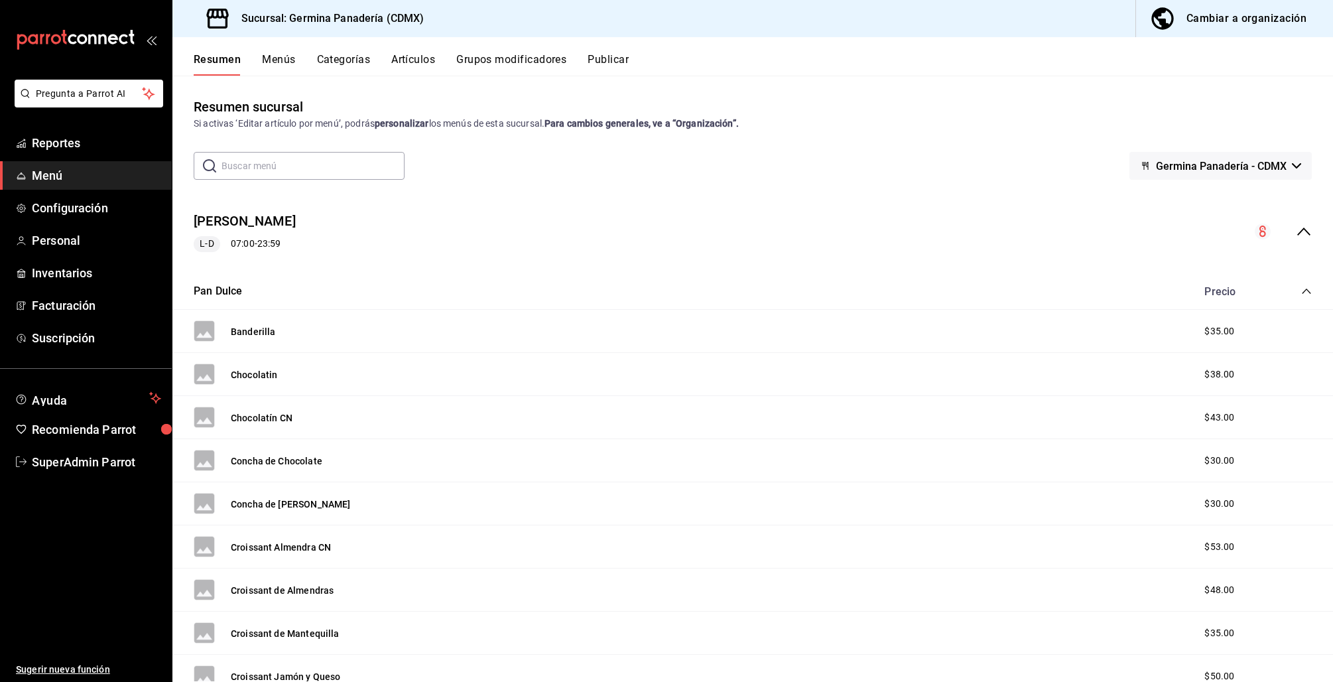
click at [507, 57] on button "Grupos modificadores" at bounding box center [511, 64] width 110 height 23
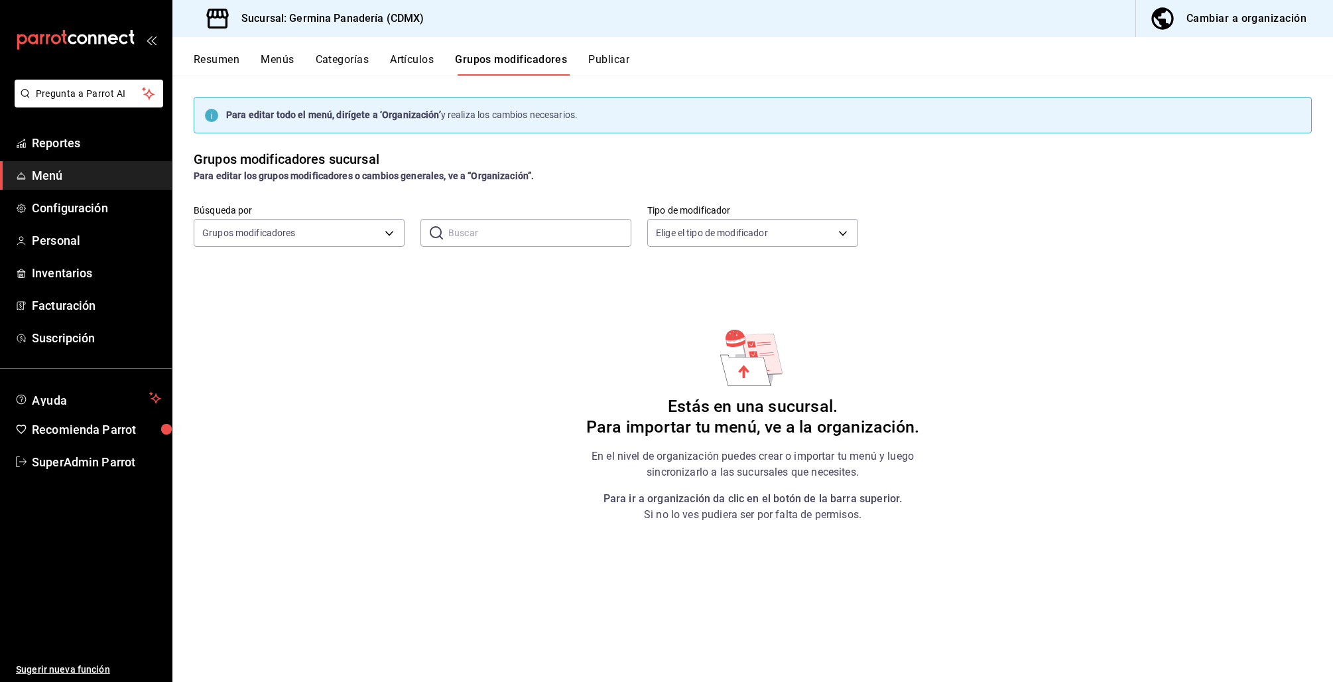
click at [277, 60] on button "Menús" at bounding box center [277, 64] width 33 height 23
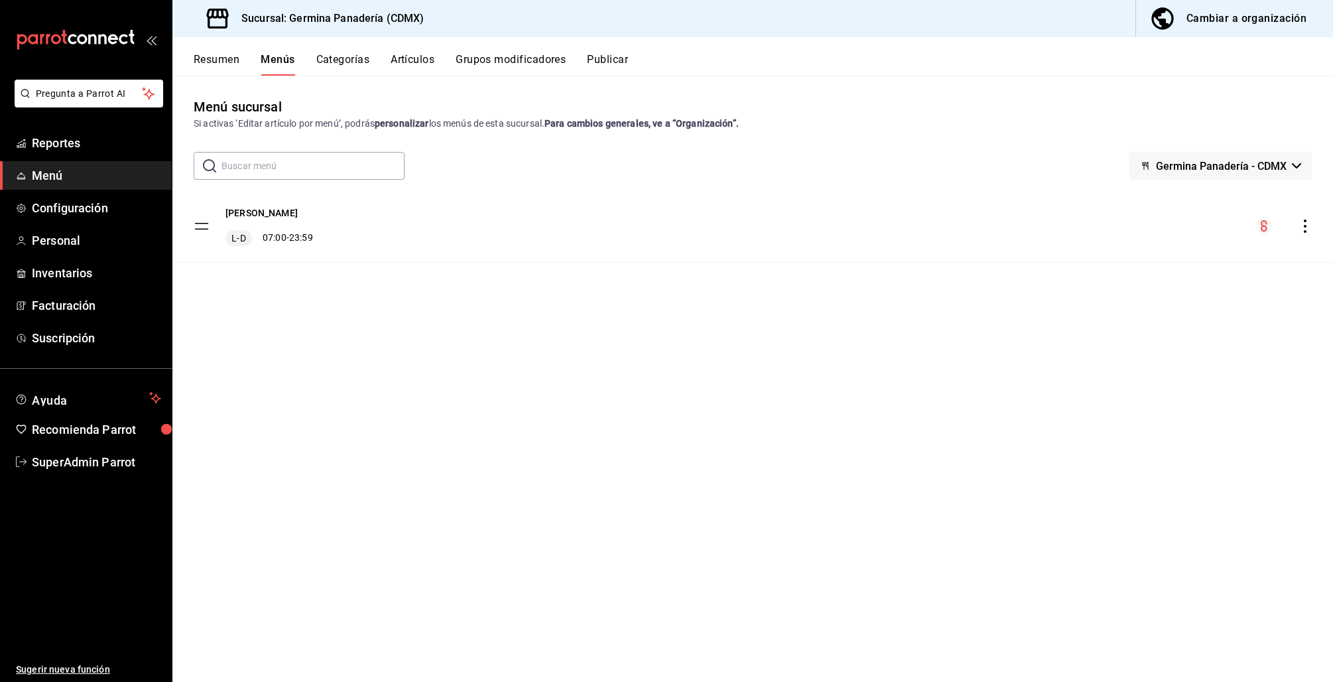
click at [206, 58] on button "Resumen" at bounding box center [217, 64] width 46 height 23
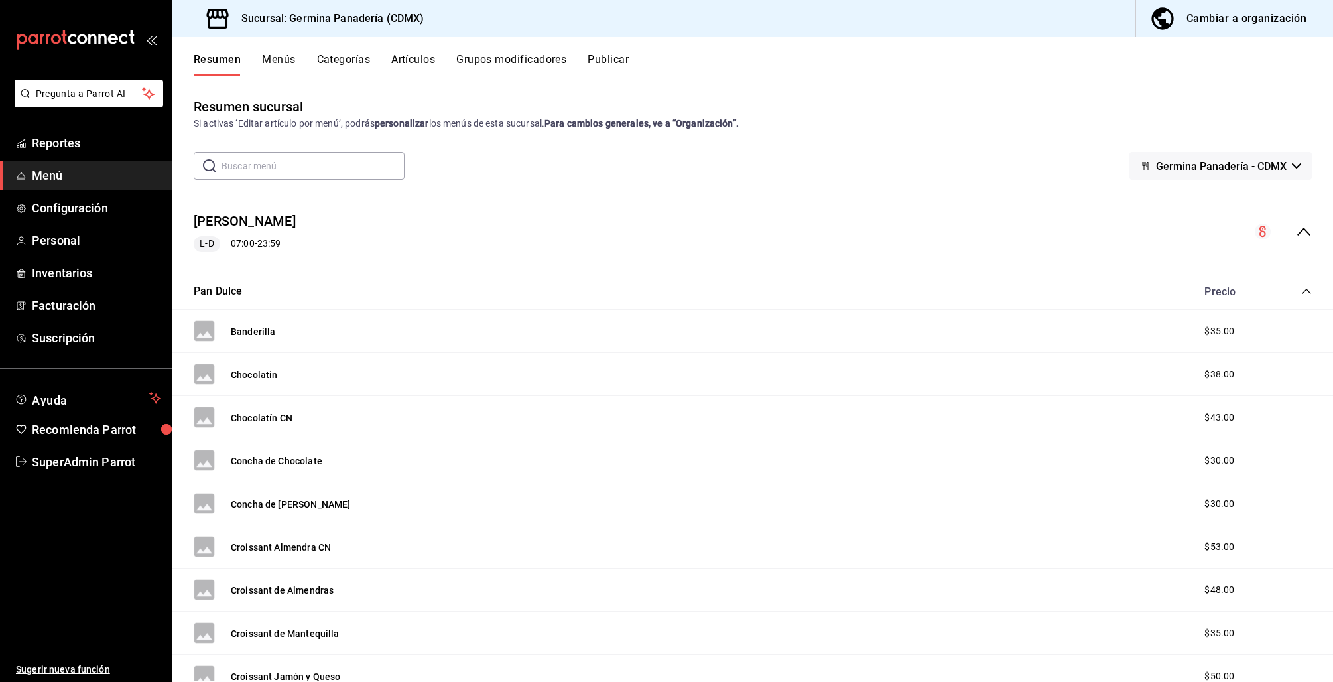
click at [500, 57] on button "Grupos modificadores" at bounding box center [511, 64] width 110 height 23
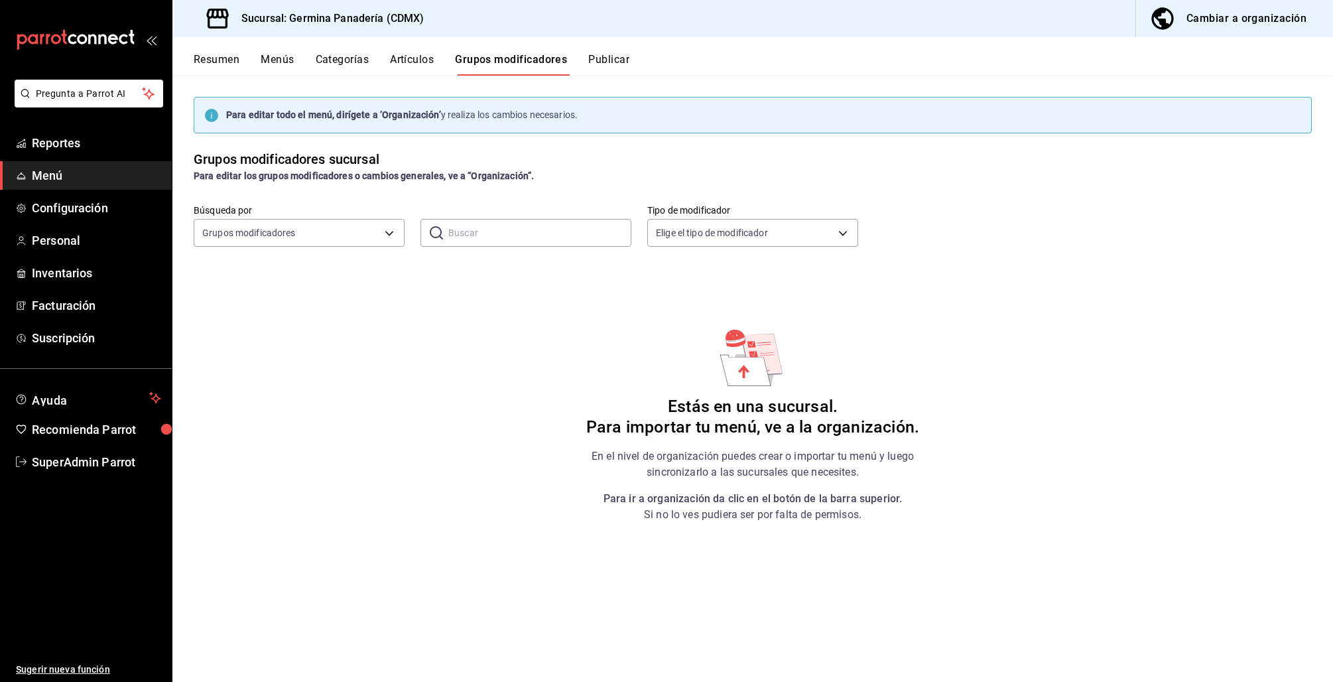
click at [208, 62] on button "Resumen" at bounding box center [217, 64] width 46 height 23
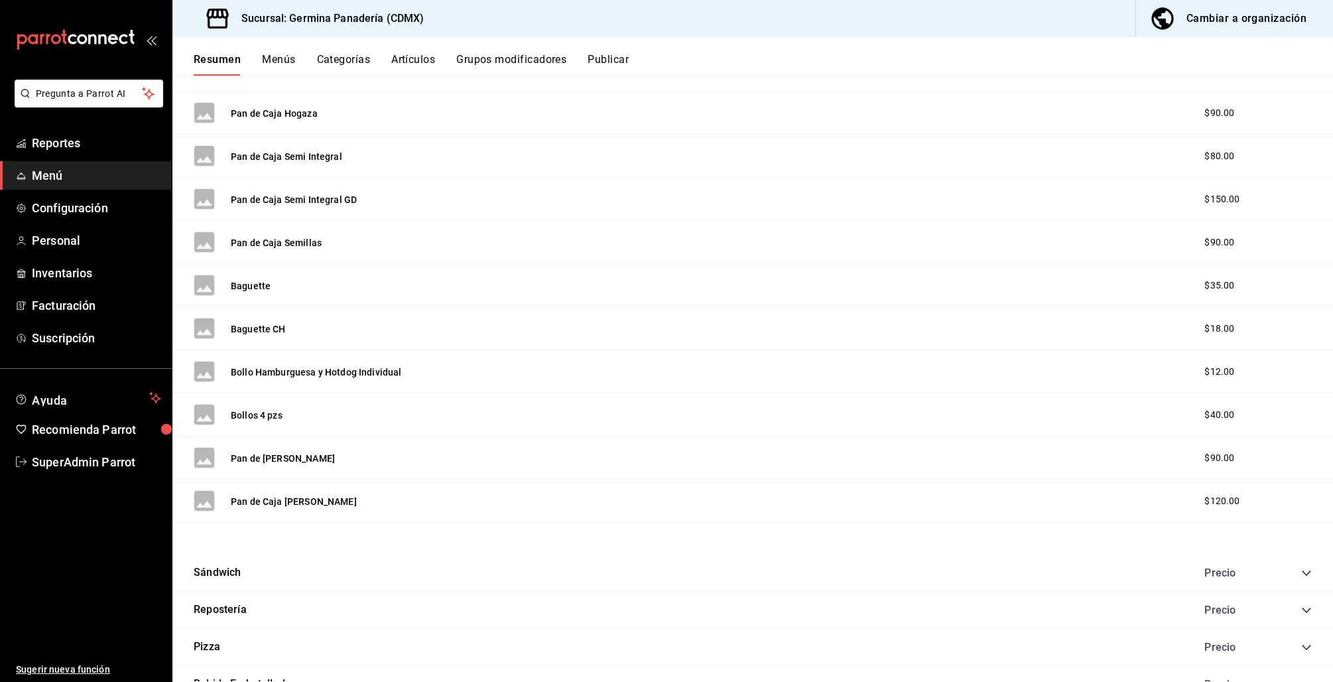
scroll to position [2135, 0]
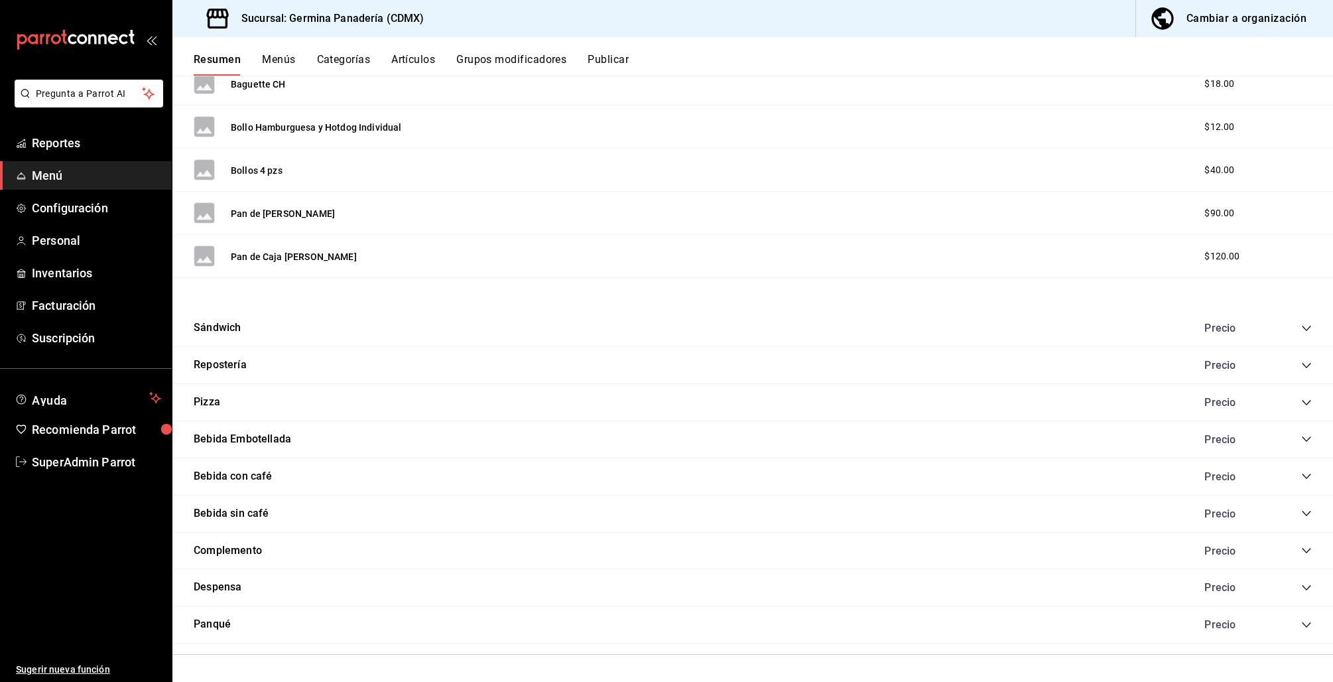
click at [1301, 473] on icon "collapse-category-row" at bounding box center [1306, 476] width 11 height 11
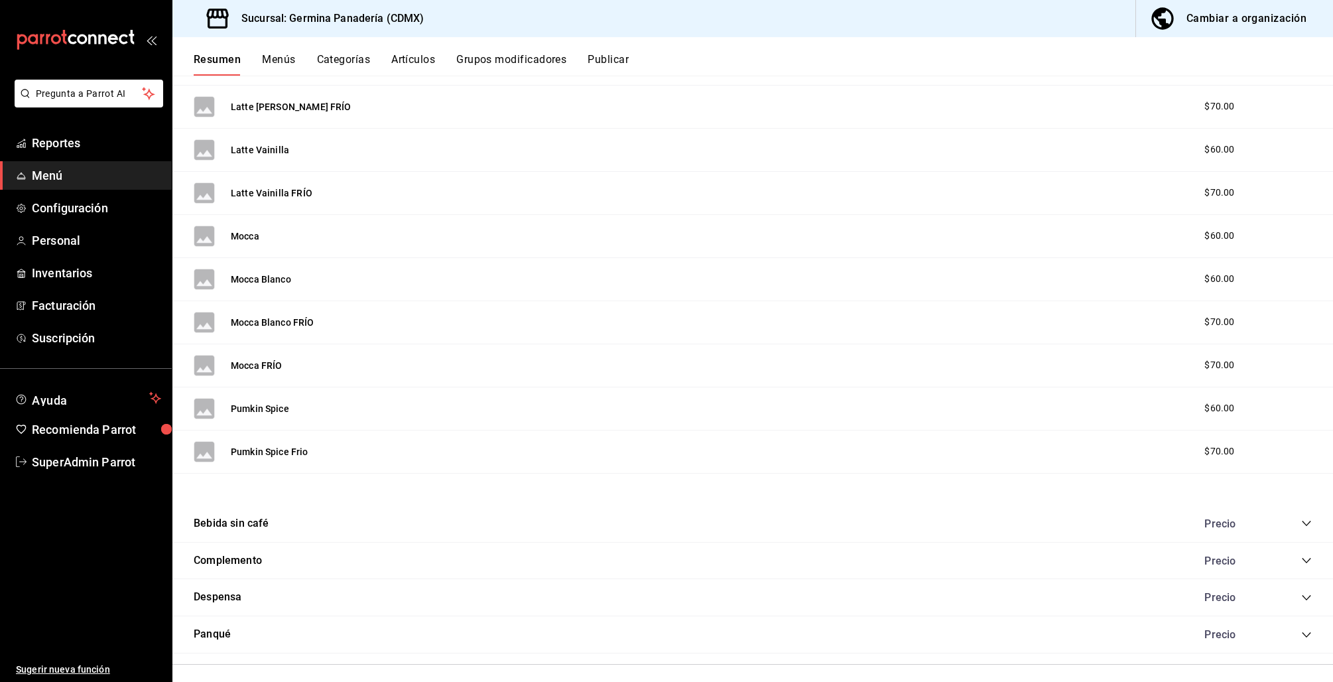
scroll to position [3638, 0]
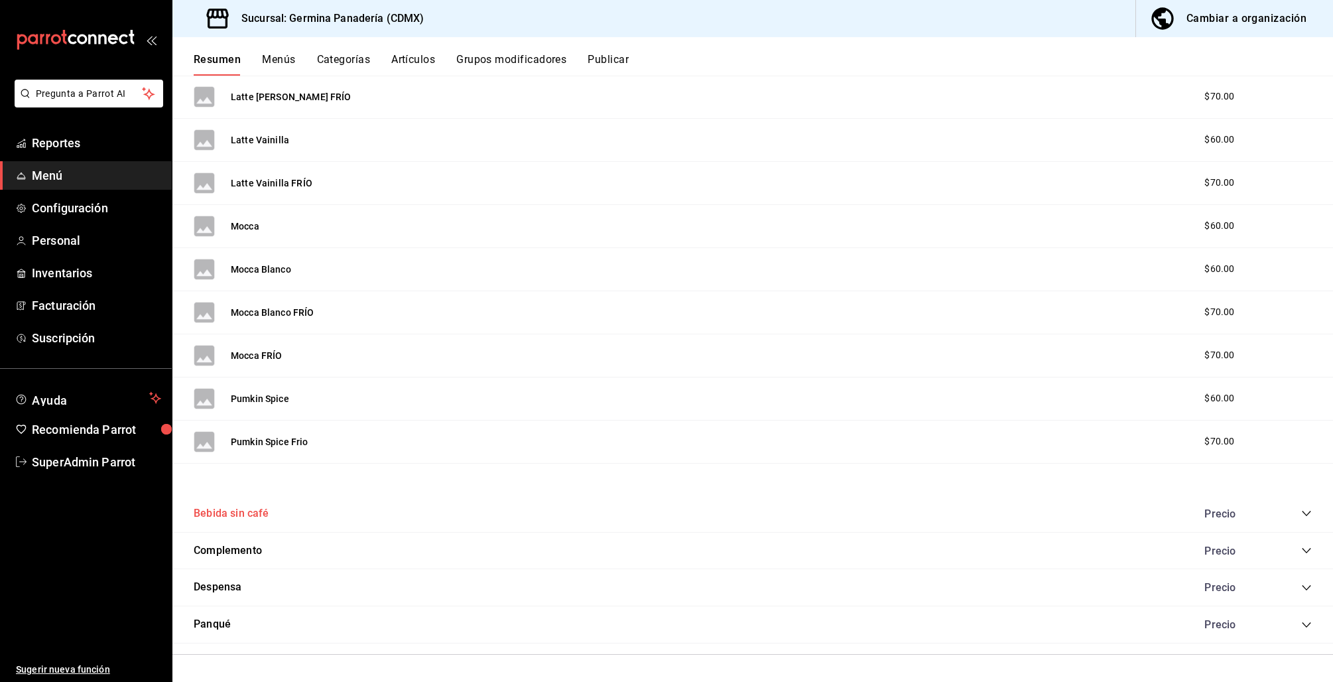
click at [243, 511] on button "Bebida sin café" at bounding box center [232, 513] width 76 height 15
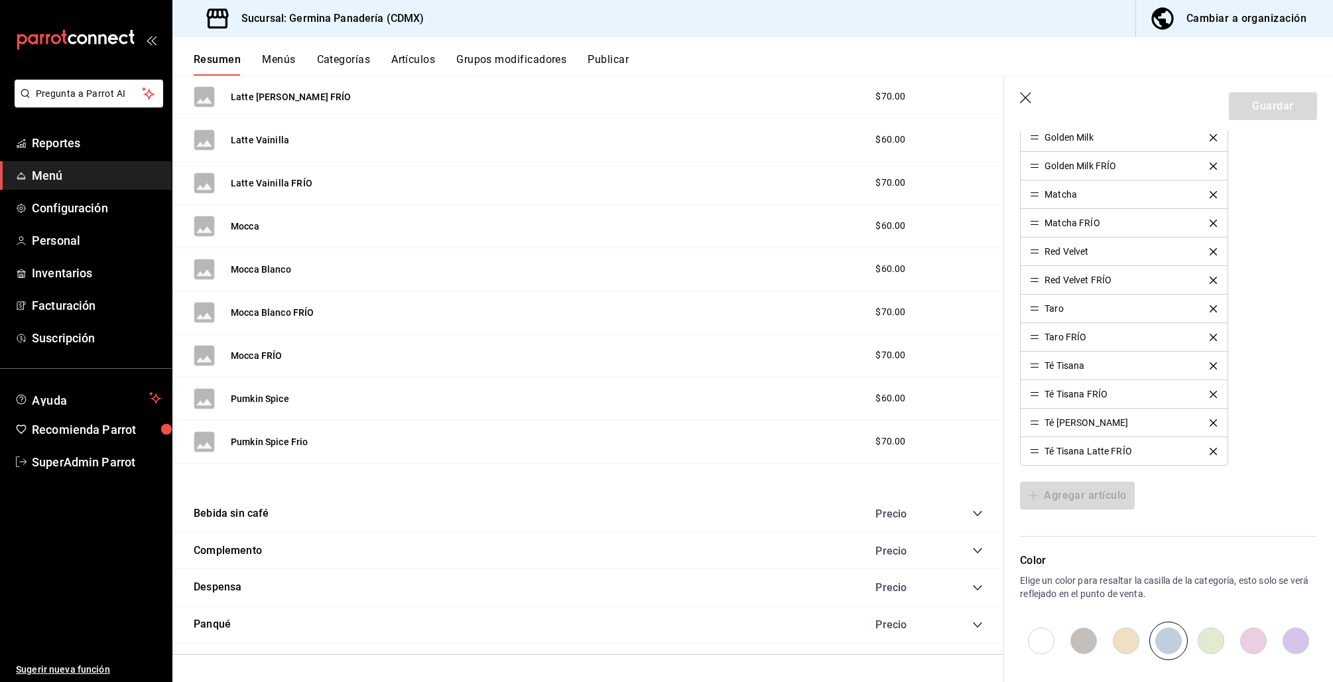
scroll to position [735, 0]
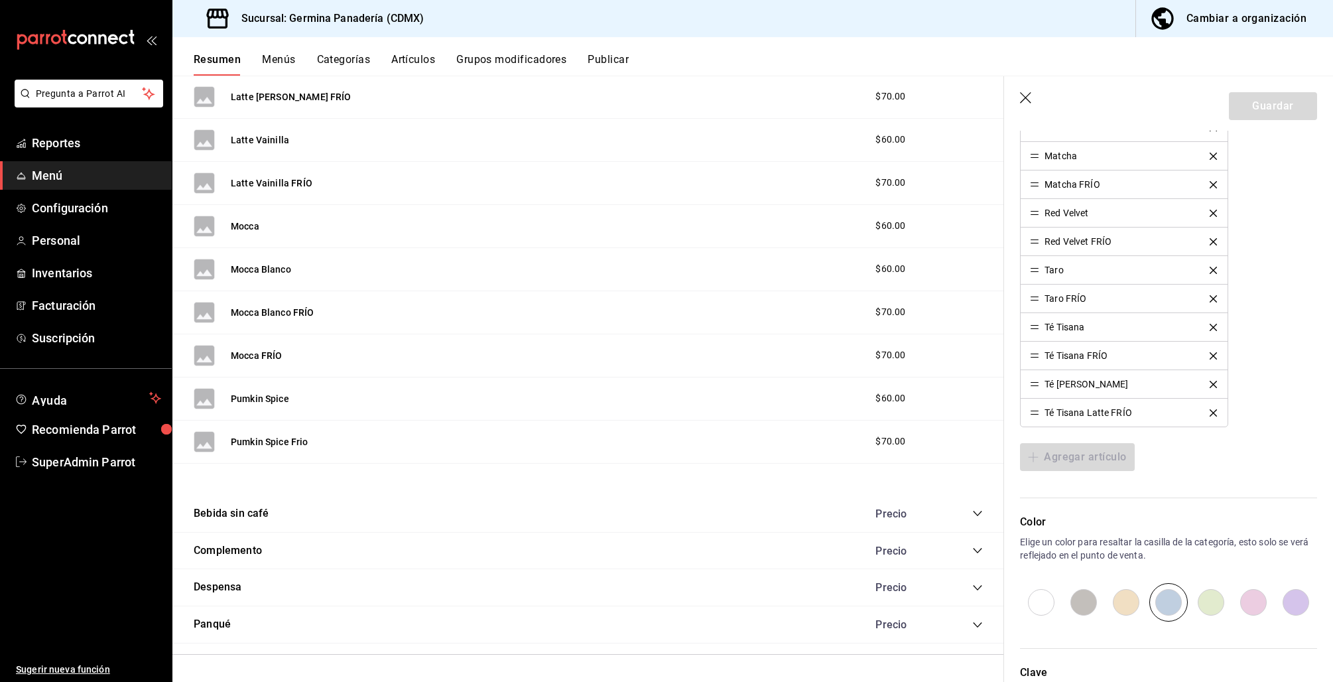
click at [1028, 96] on icon "button" at bounding box center [1026, 98] width 13 height 13
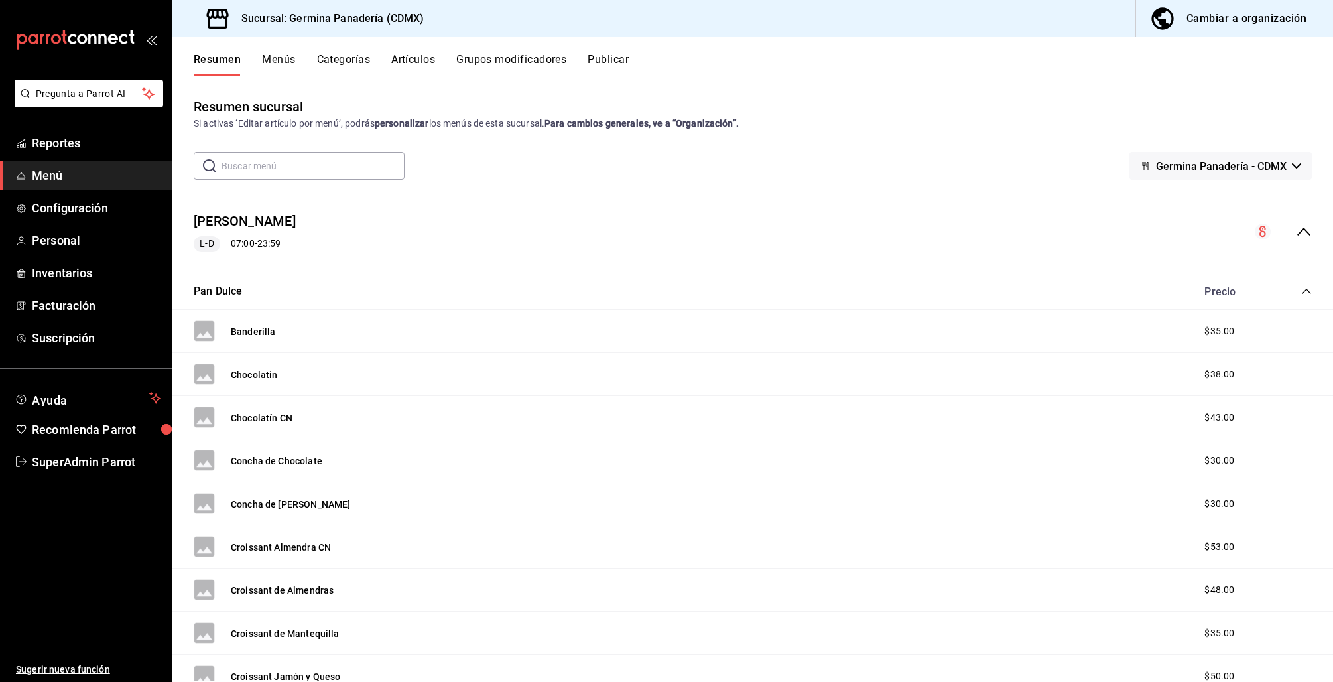
click at [1301, 290] on icon "collapse-category-row" at bounding box center [1306, 291] width 11 height 11
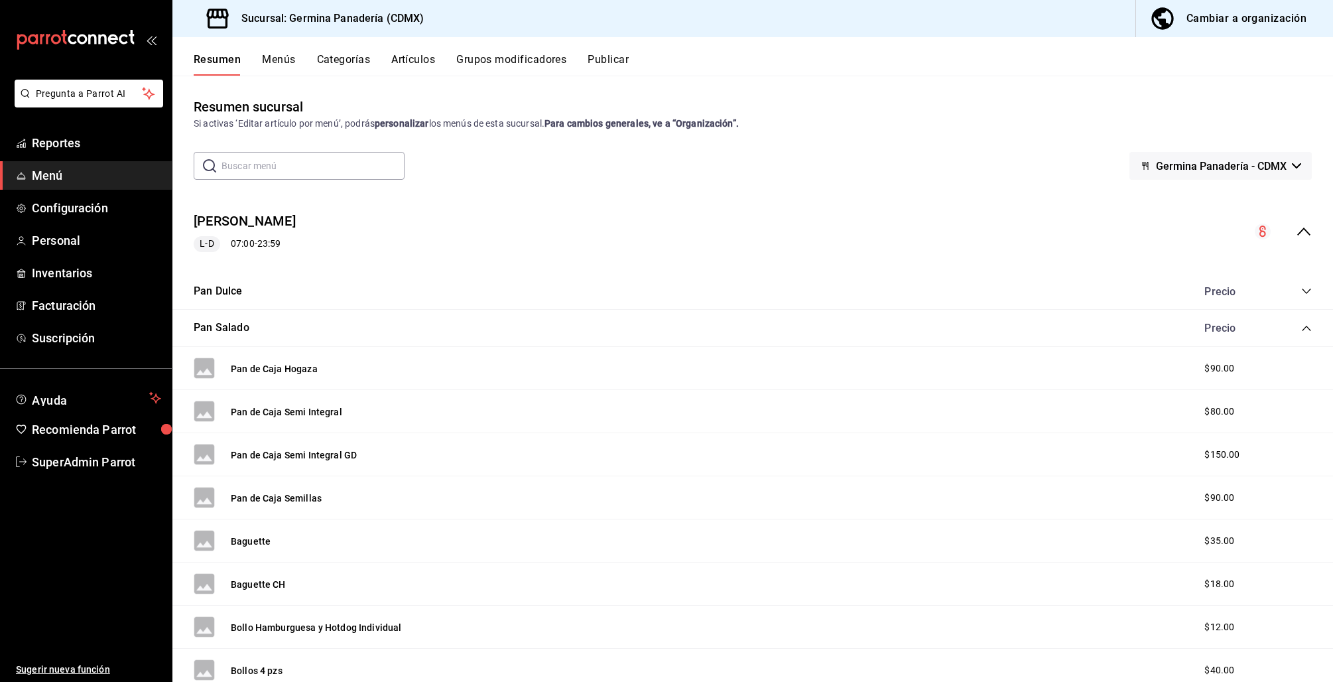
click at [1302, 327] on div "Pan Salado Precio" at bounding box center [752, 328] width 1160 height 37
click at [1301, 328] on icon "collapse-category-row" at bounding box center [1306, 328] width 11 height 11
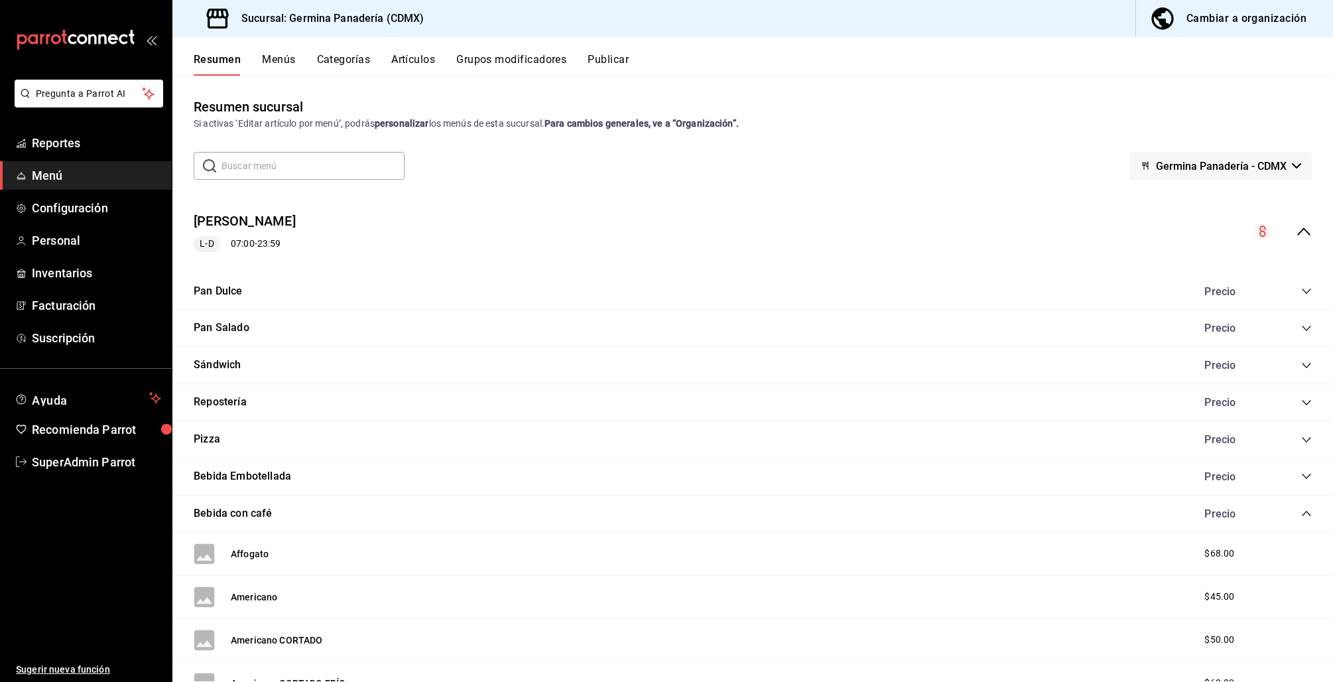
click at [1301, 517] on icon "collapse-category-row" at bounding box center [1306, 513] width 11 height 11
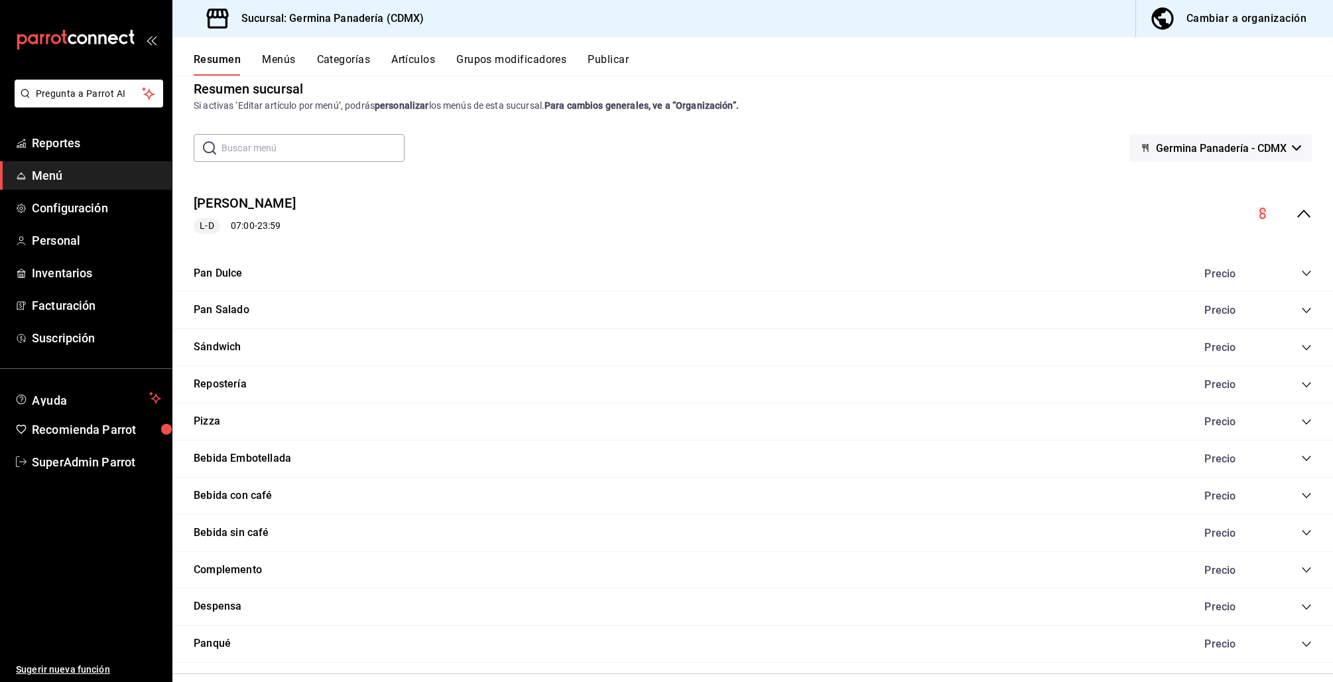
scroll to position [38, 0]
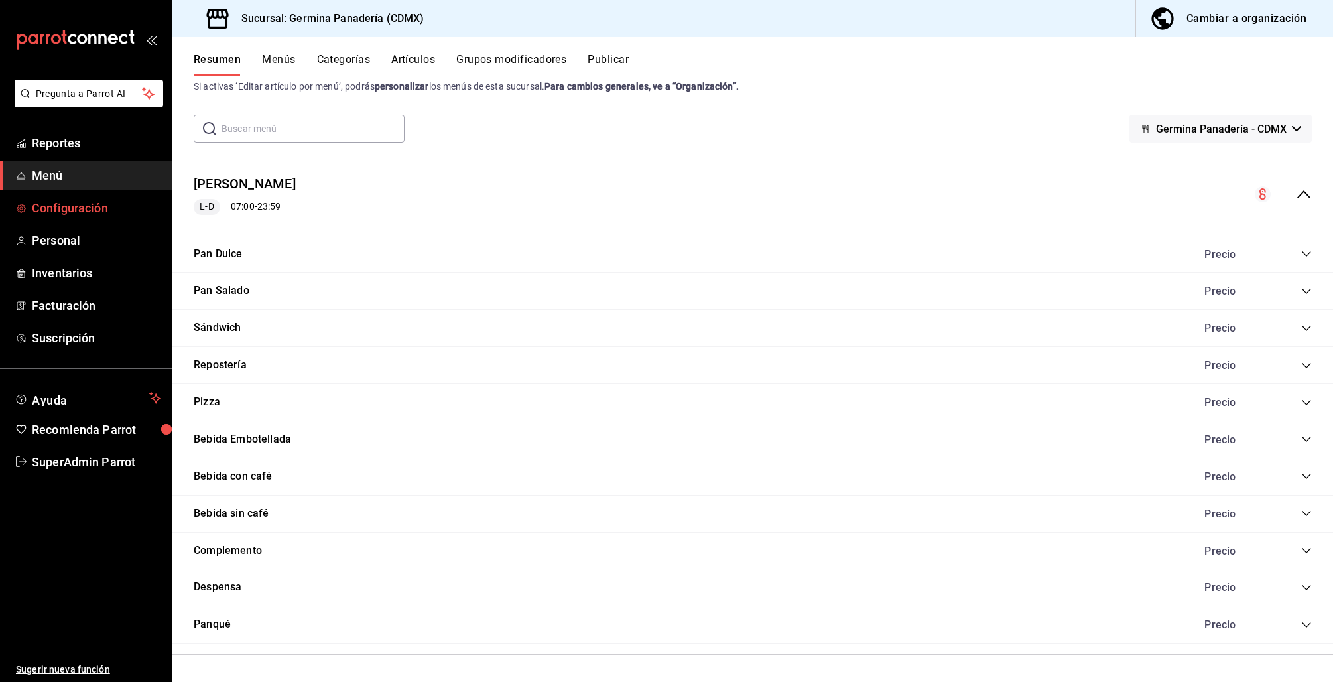
click at [88, 209] on span "Configuración" at bounding box center [96, 208] width 129 height 18
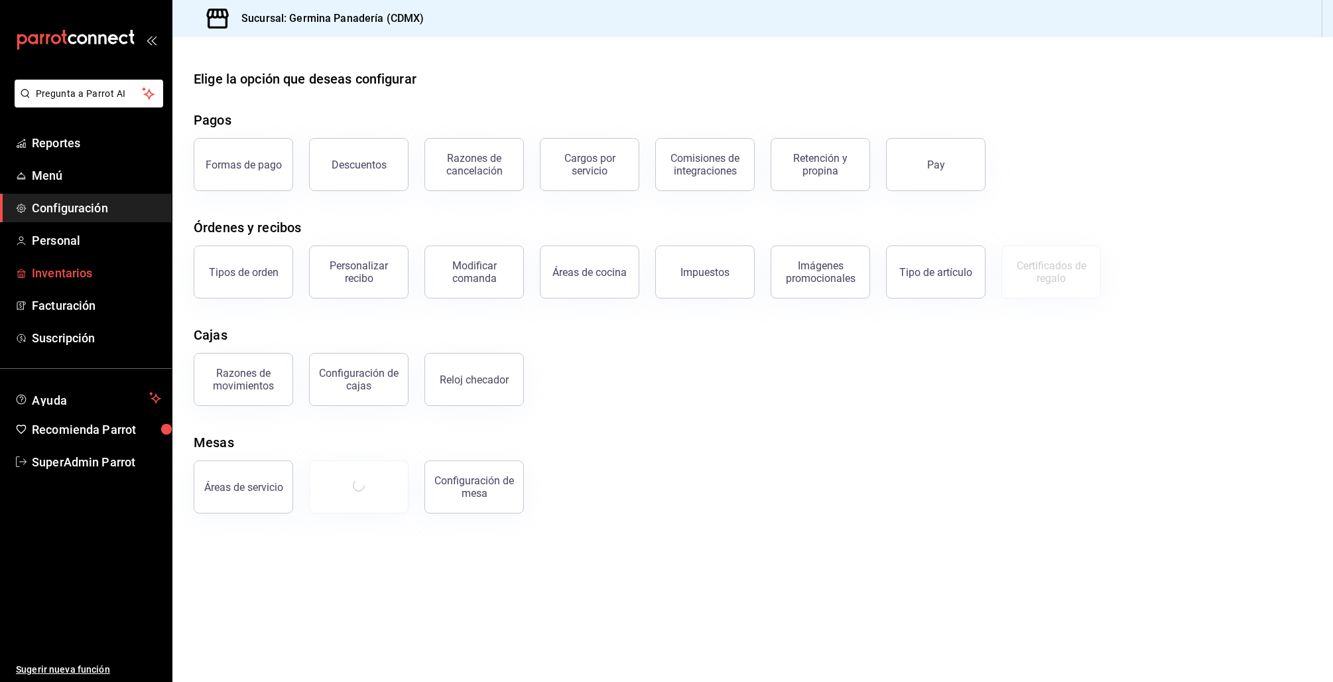
click at [68, 285] on link "Inventarios" at bounding box center [86, 273] width 172 height 29
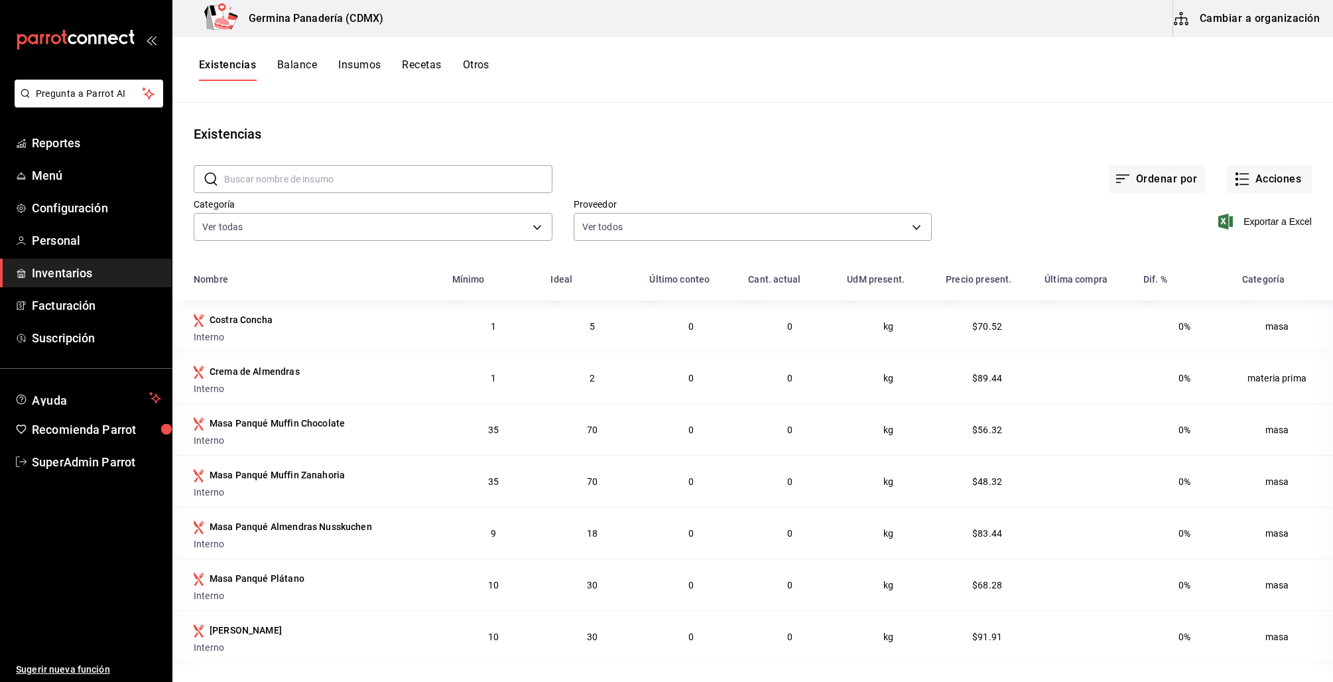
click at [421, 65] on button "Recetas" at bounding box center [421, 69] width 39 height 23
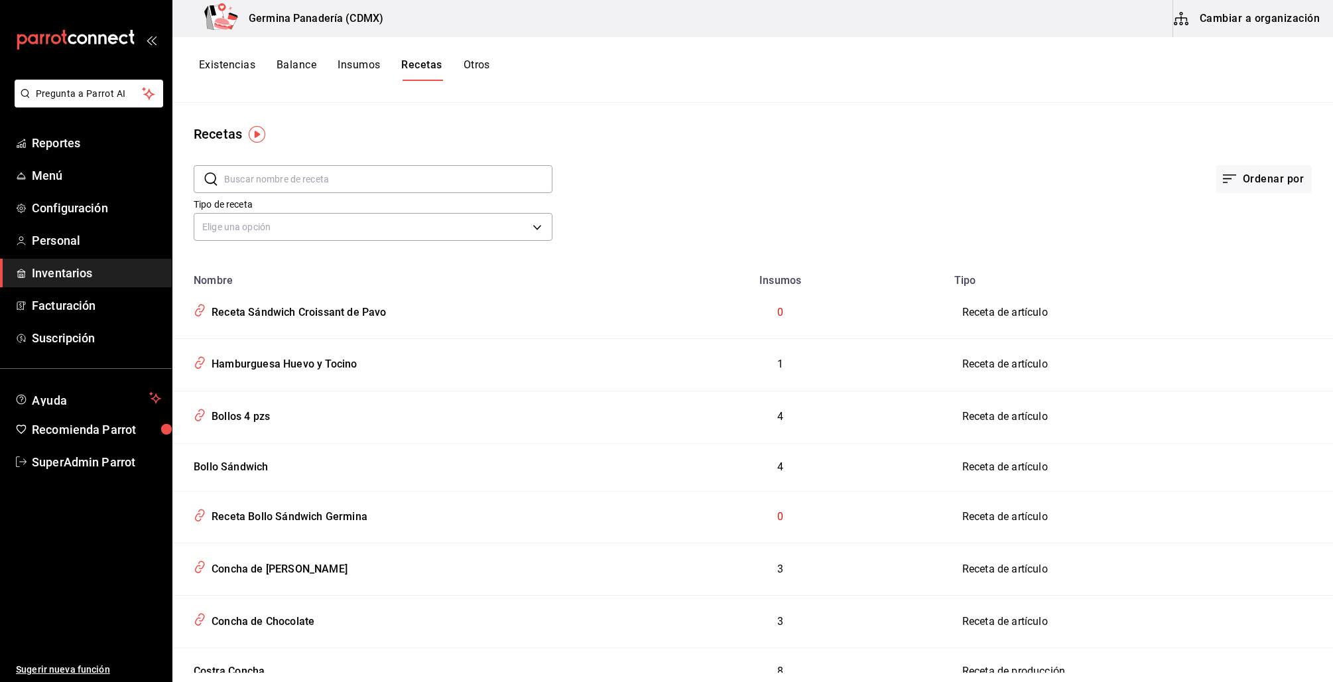
click at [225, 67] on button "Existencias" at bounding box center [227, 69] width 56 height 23
